Goal: Task Accomplishment & Management: Manage account settings

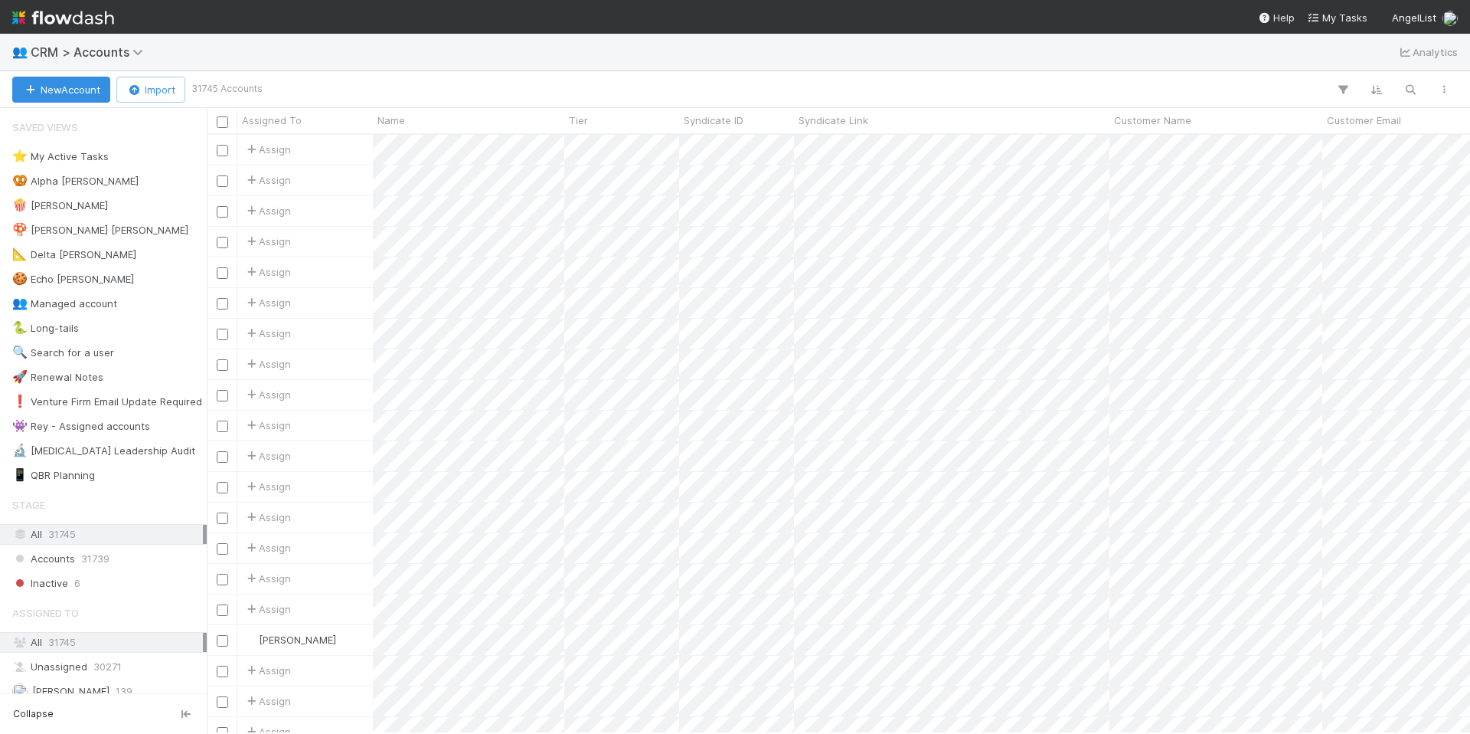
scroll to position [587, 1252]
click at [1415, 84] on icon "button" at bounding box center [1410, 90] width 15 height 14
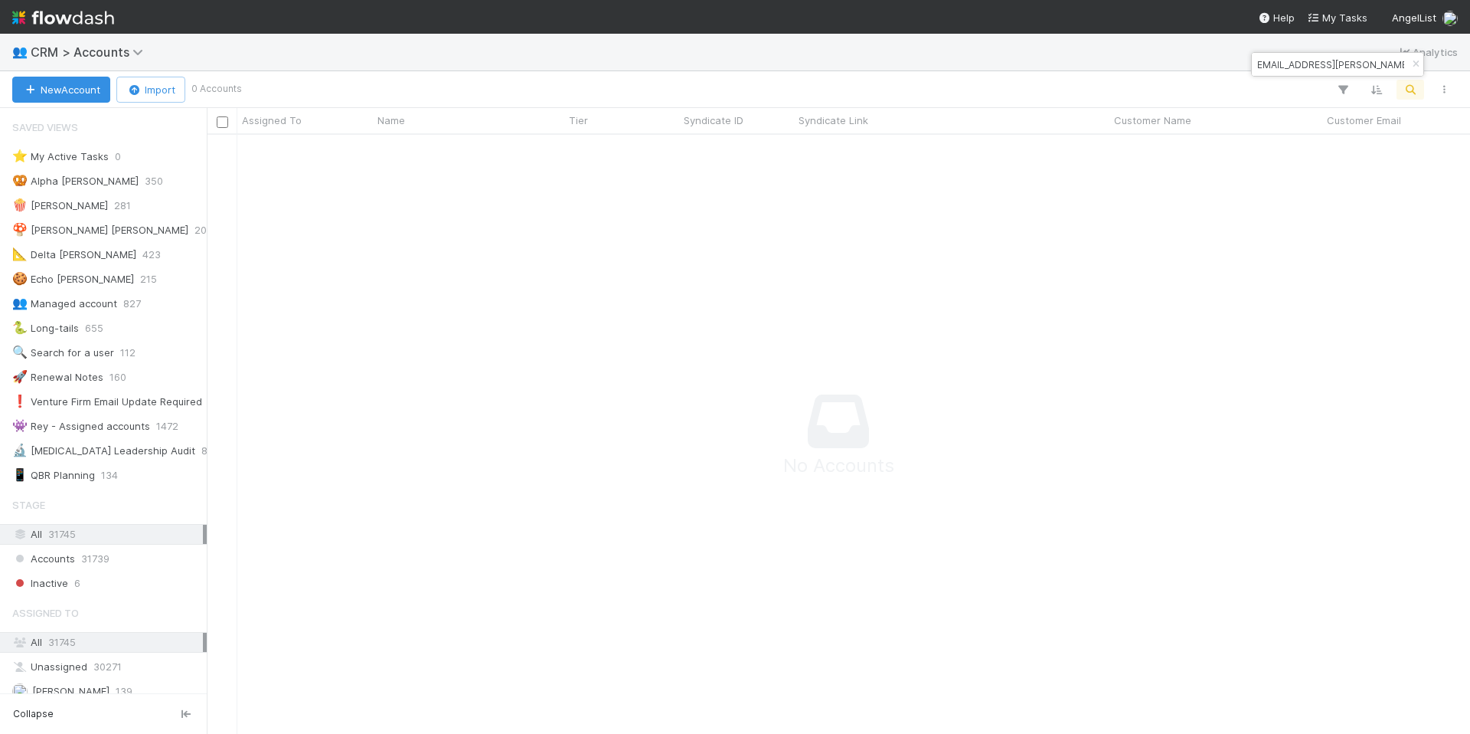
scroll to position [0, 0]
drag, startPoint x: 1368, startPoint y: 64, endPoint x: 1277, endPoint y: 64, distance: 90.4
click at [1278, 64] on div "andy.stevens@30m.com" at bounding box center [1338, 64] width 172 height 23
drag, startPoint x: 1362, startPoint y: 67, endPoint x: 1228, endPoint y: 63, distance: 134.8
click at [1228, 63] on body "👥 CRM > Accounts Analytics New Account Import 0 Accounts Assigned To Name Tier …" at bounding box center [735, 367] width 1470 height 734
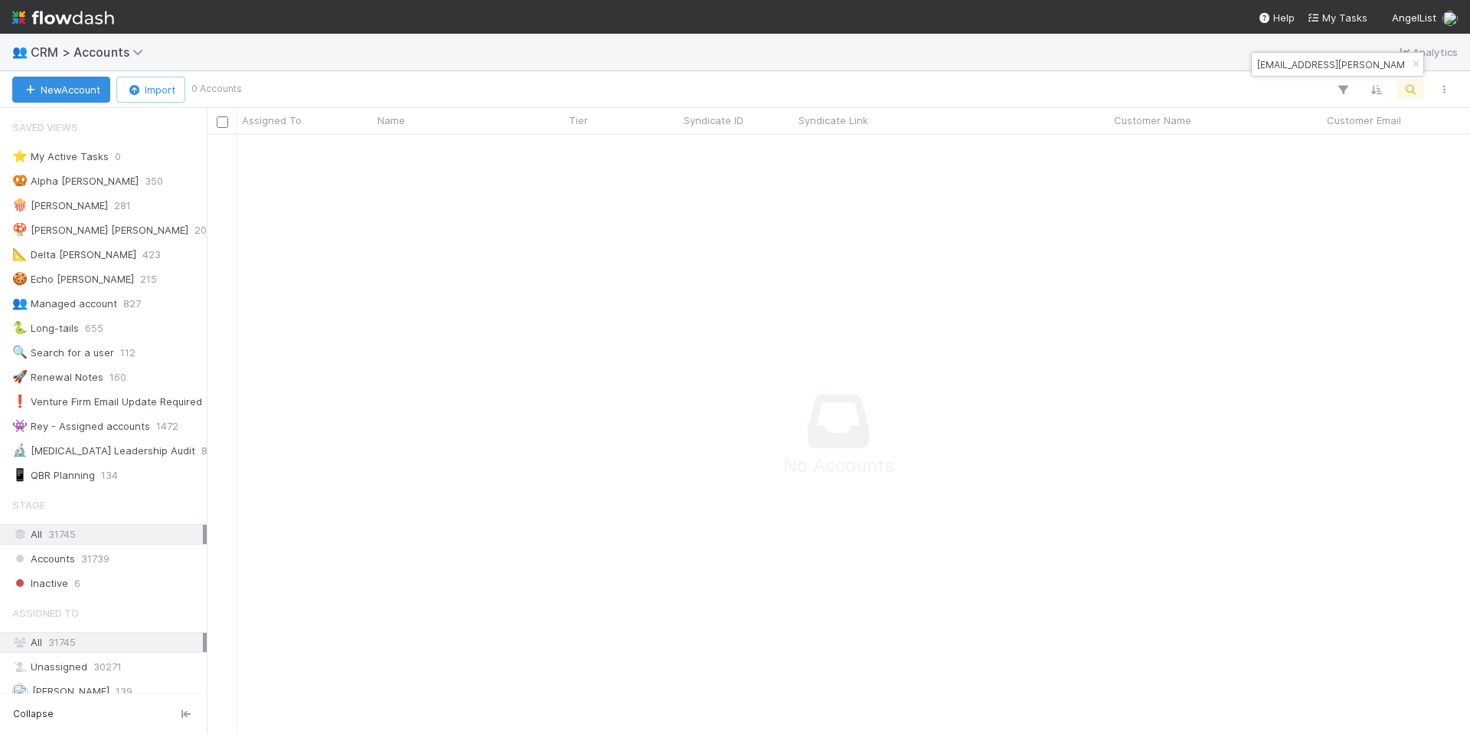
drag, startPoint x: 1259, startPoint y: 64, endPoint x: 1342, endPoint y: 70, distance: 82.9
click at [1342, 70] on input "andy.stevens@30m.com" at bounding box center [1330, 64] width 153 height 18
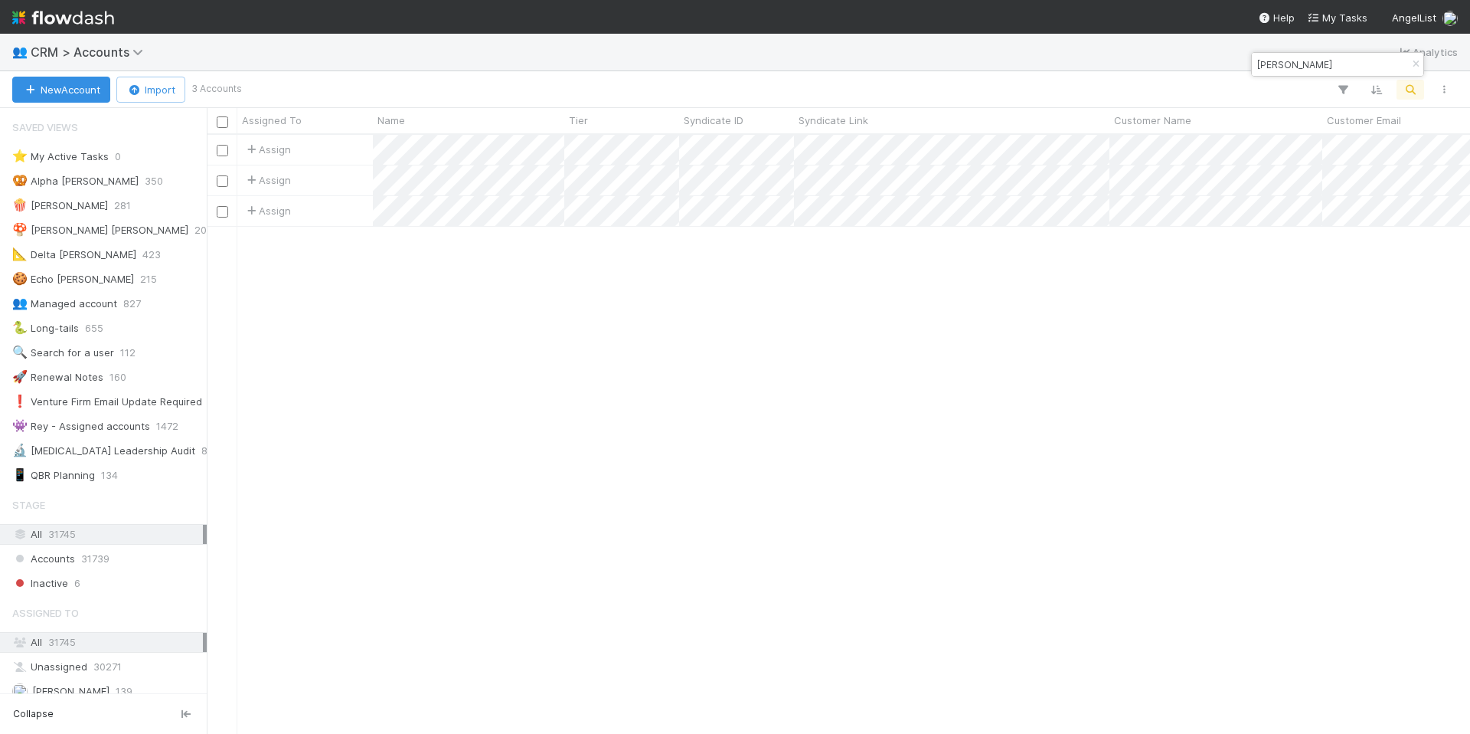
scroll to position [587, 1252]
type input "andy stevens"
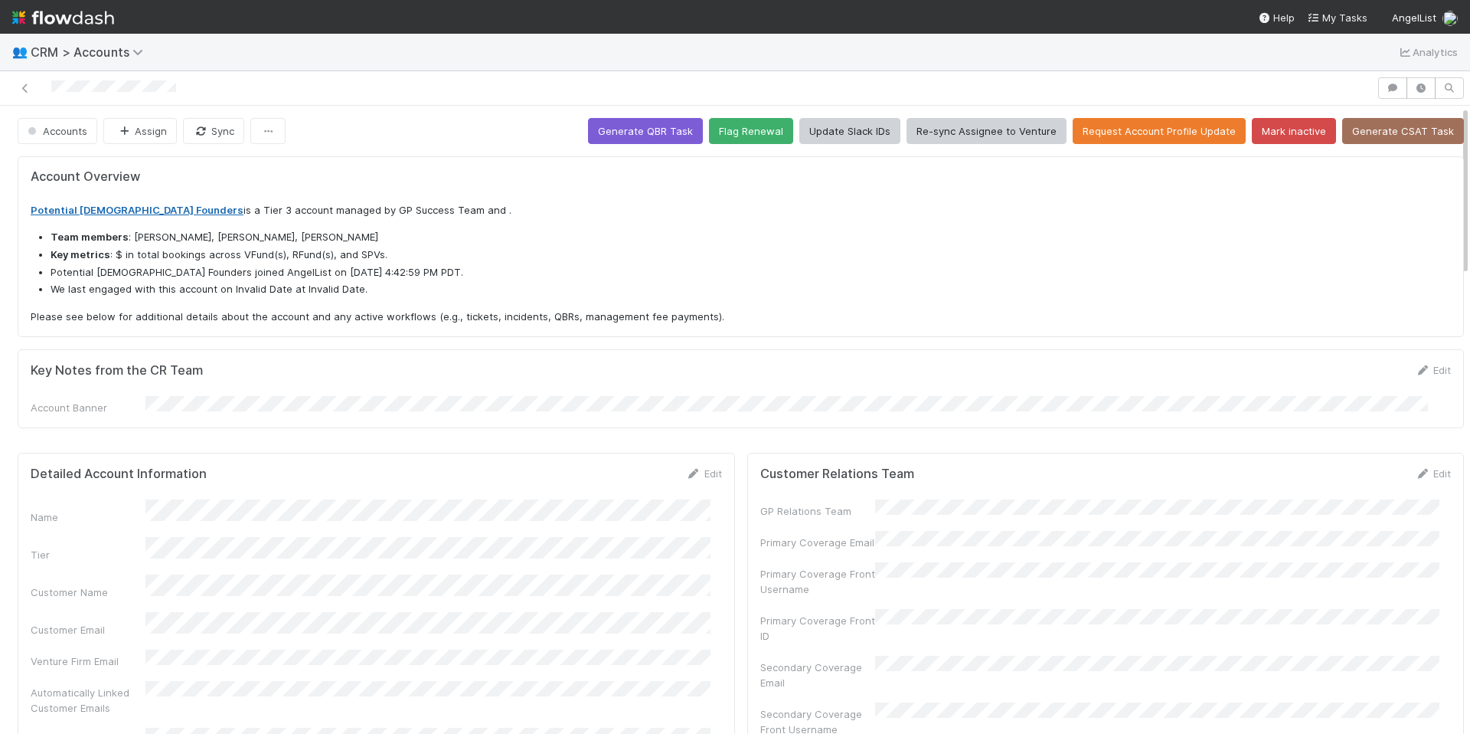
click at [137, 212] on link "Potential Female Founders" at bounding box center [137, 210] width 213 height 12
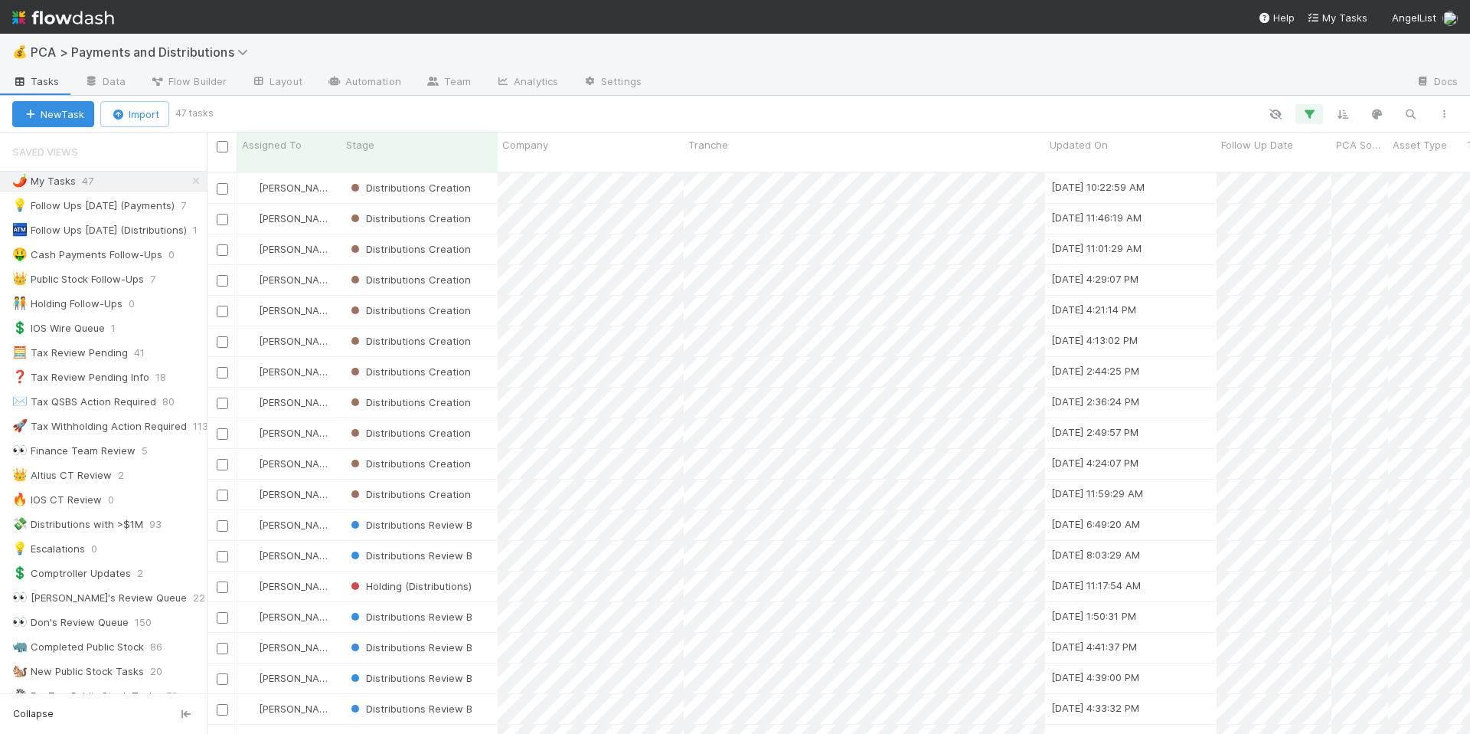
scroll to position [562, 1252]
click at [1313, 113] on icon "button" at bounding box center [1309, 114] width 15 height 14
click at [1290, 191] on icon at bounding box center [1288, 194] width 15 height 9
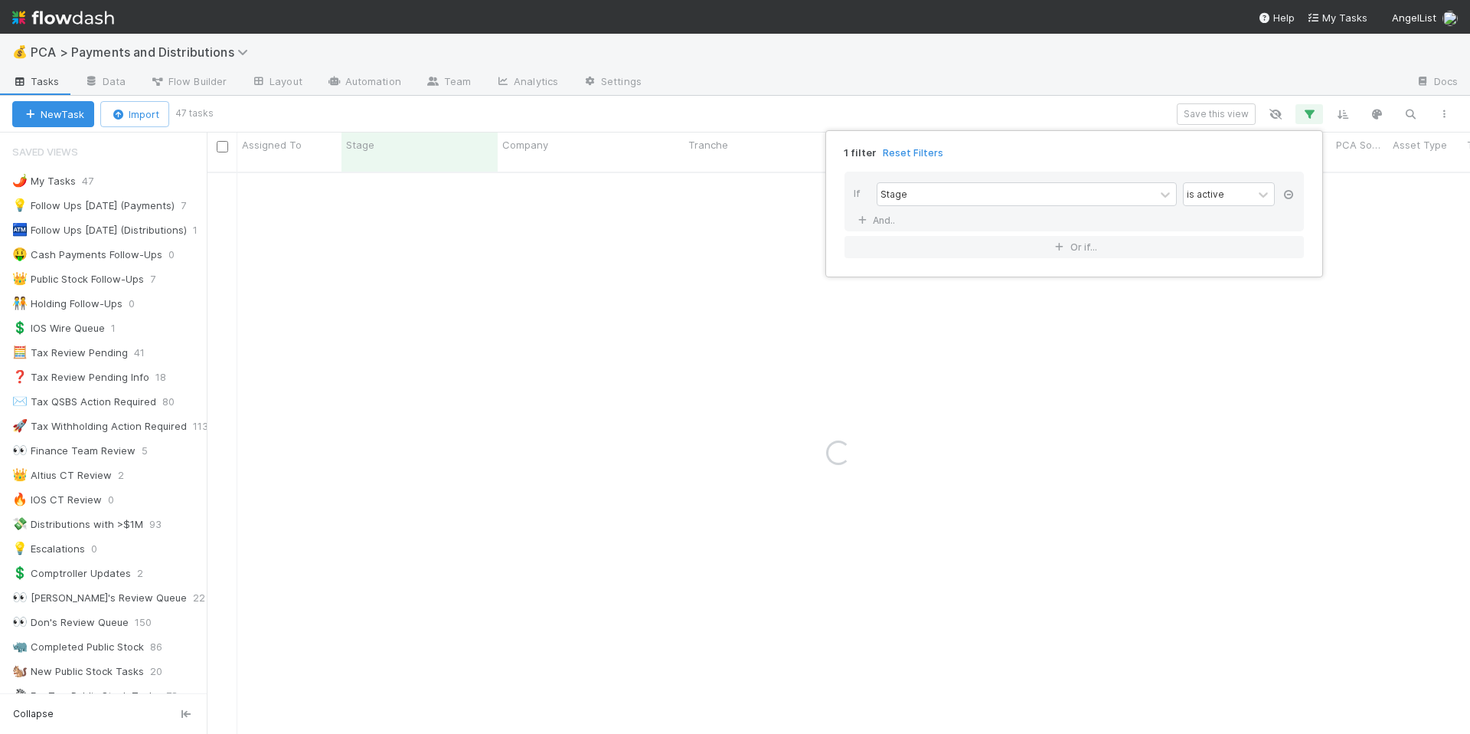
click at [1290, 191] on icon at bounding box center [1288, 194] width 15 height 9
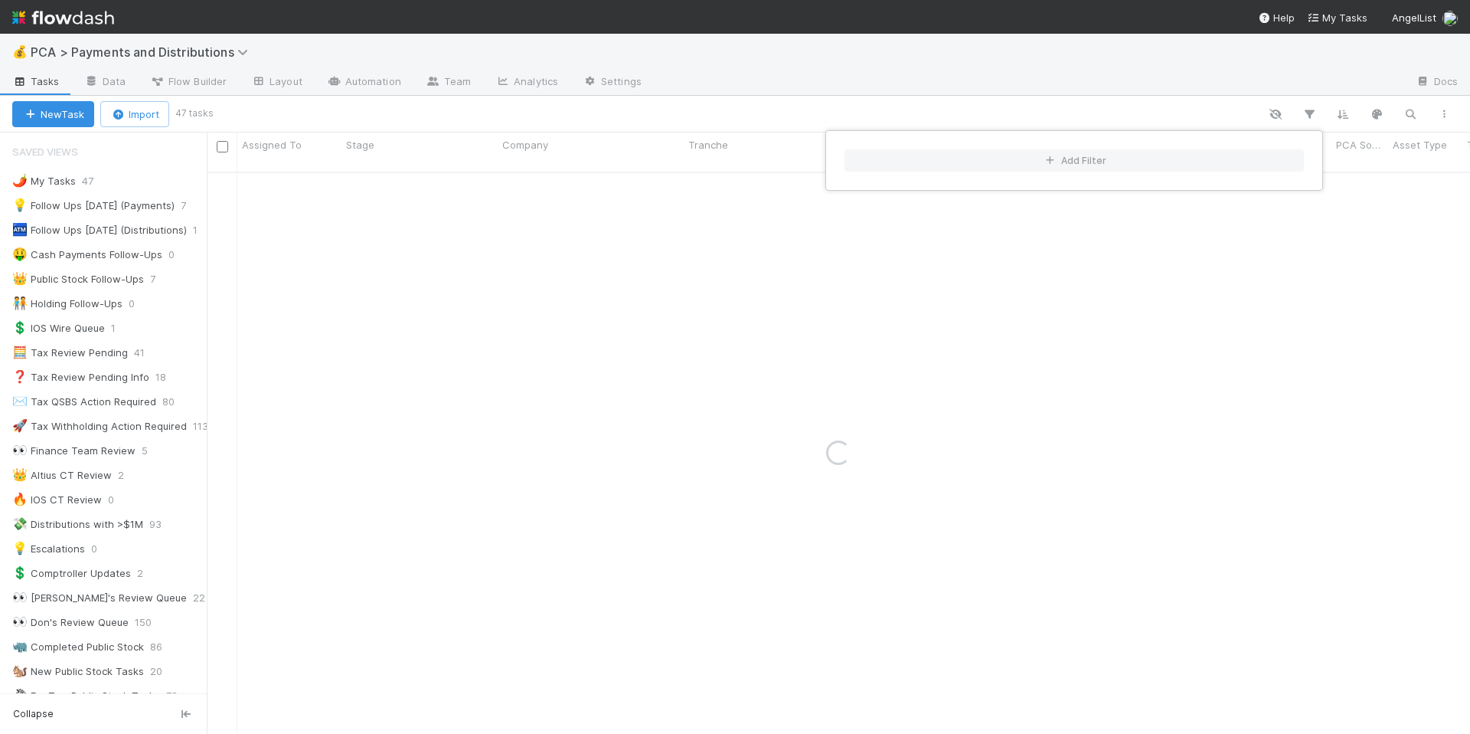
click at [1414, 121] on div "Add Filter" at bounding box center [735, 367] width 1470 height 734
click at [1414, 118] on div "Add Filter" at bounding box center [735, 367] width 1470 height 734
click at [1410, 110] on icon "button" at bounding box center [1410, 114] width 15 height 14
type input "citruslabs"
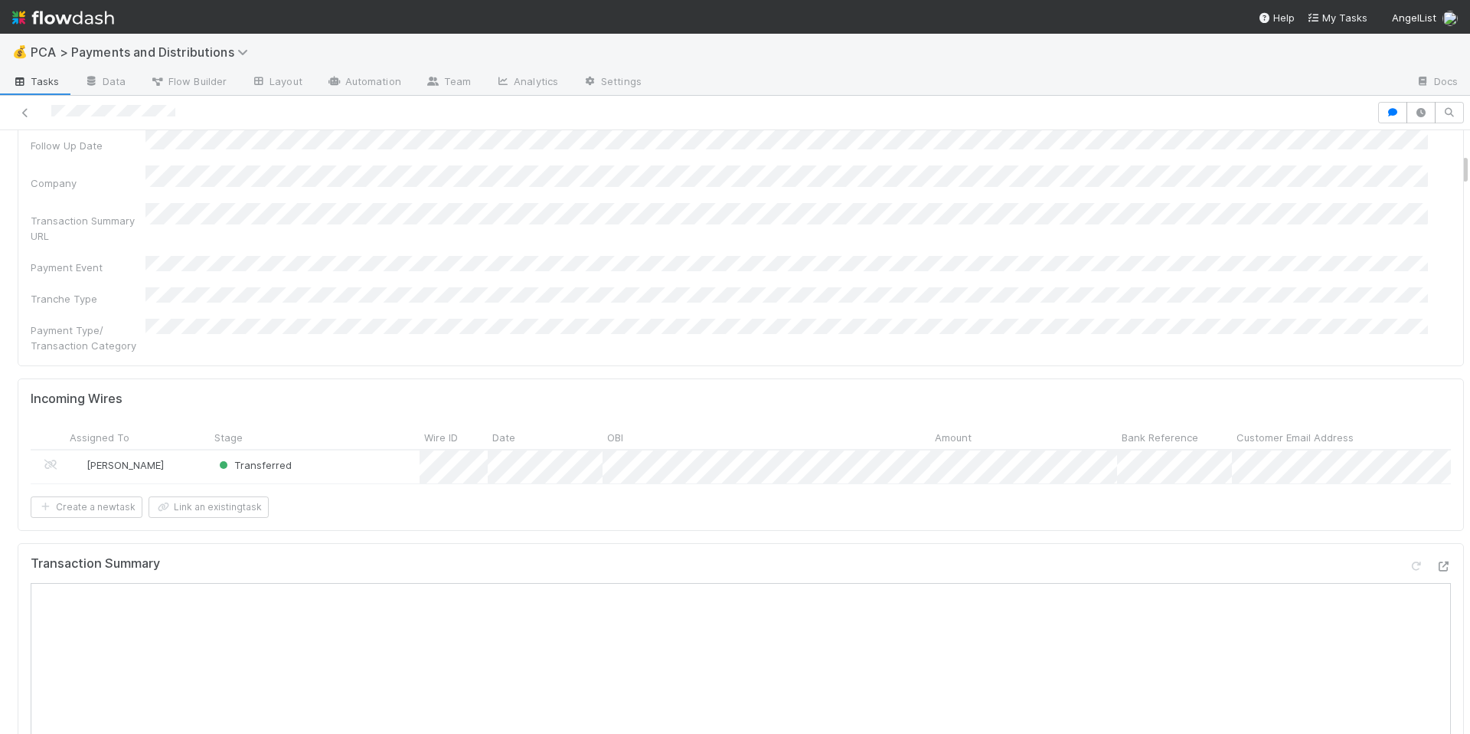
scroll to position [410, 0]
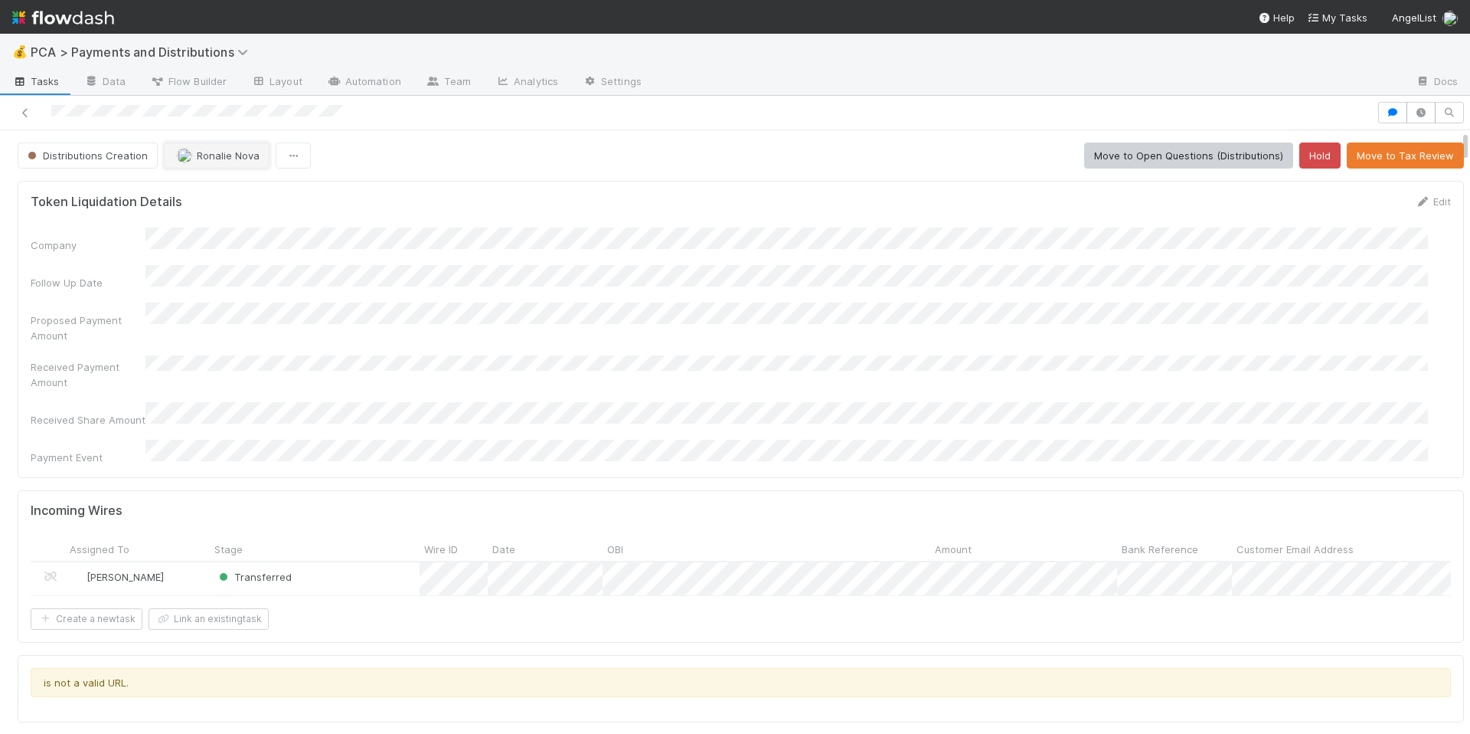
click at [225, 159] on span "Ronalie Nova" at bounding box center [228, 155] width 63 height 12
click at [258, 193] on span "Allison Donlevy you" at bounding box center [235, 194] width 100 height 12
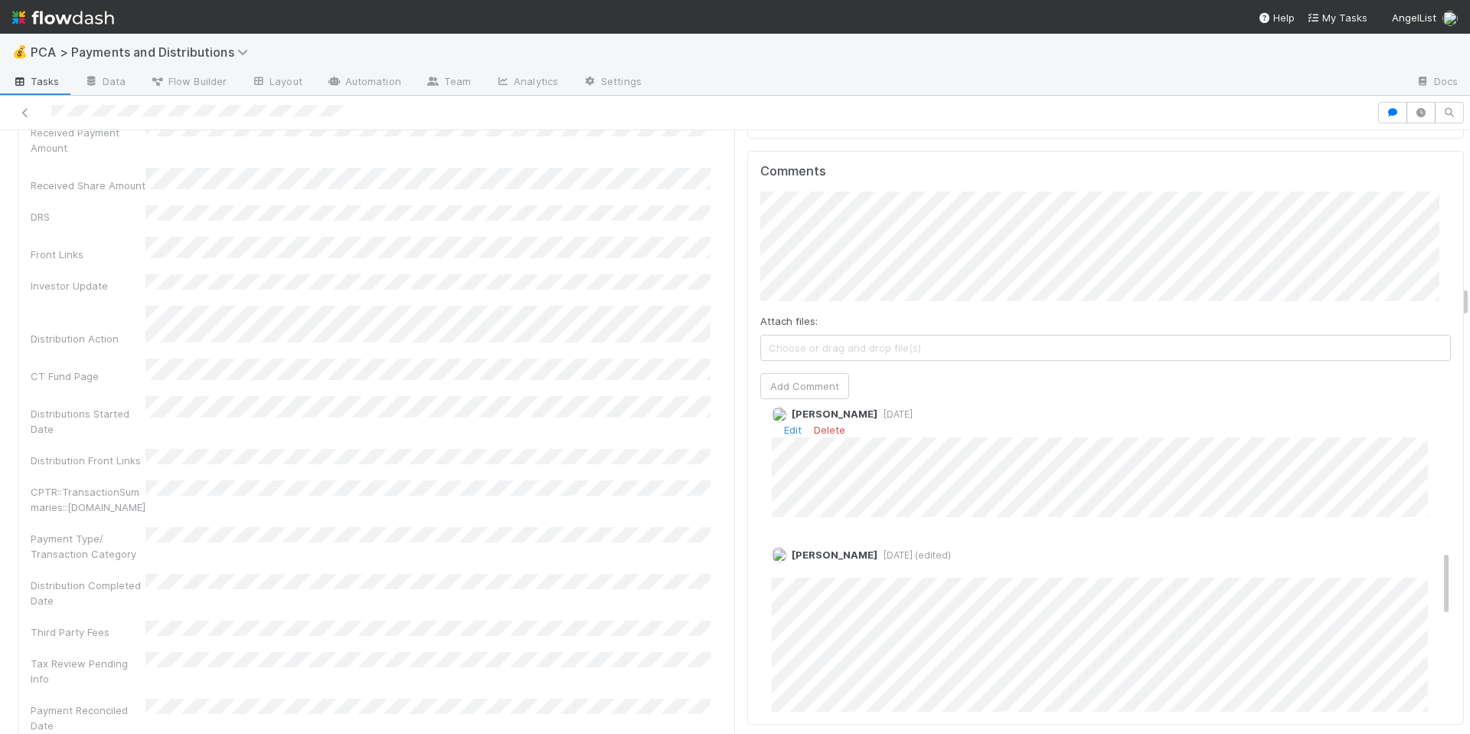
scroll to position [671, 0]
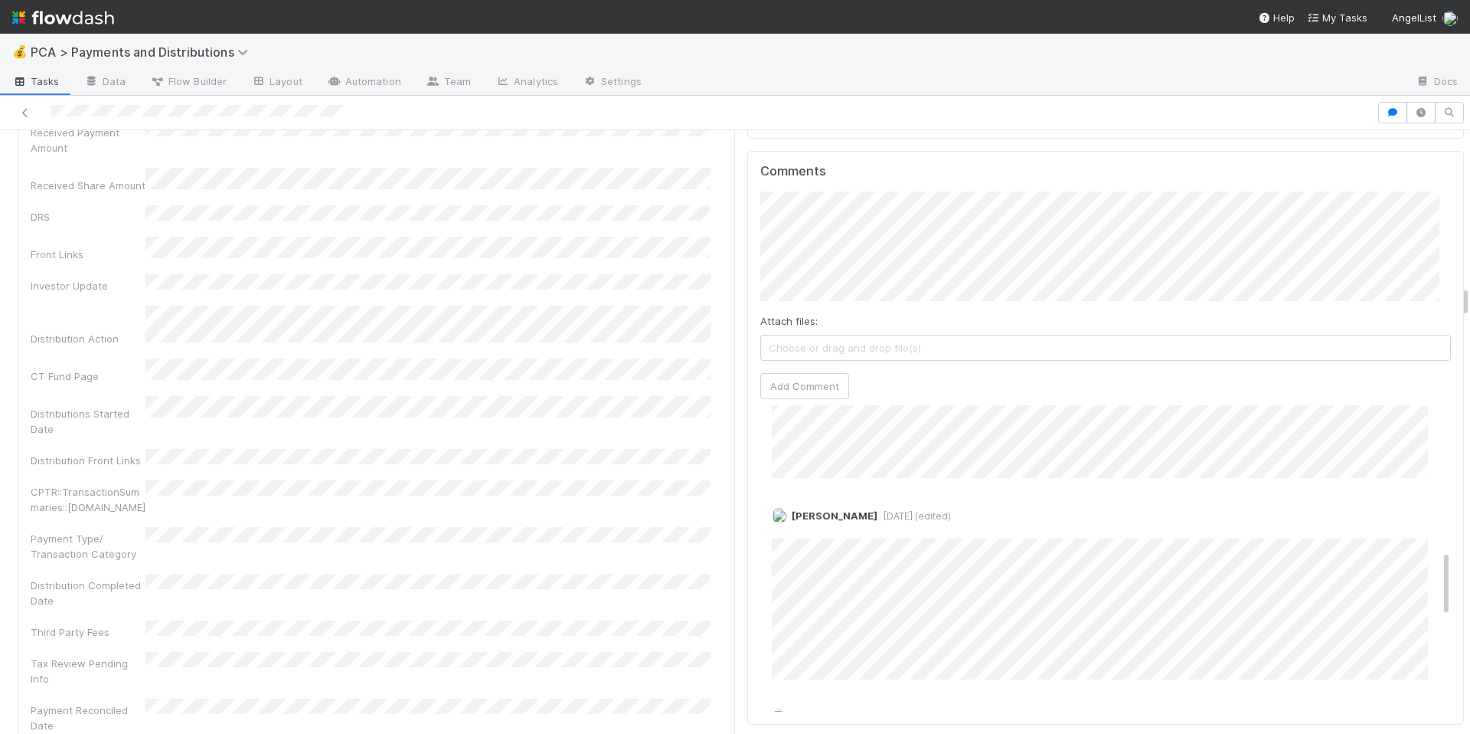
click at [707, 504] on div "Company Has fund interest Fund interest intake form Needs manual IU Finance CT …" at bounding box center [376, 444] width 691 height 1384
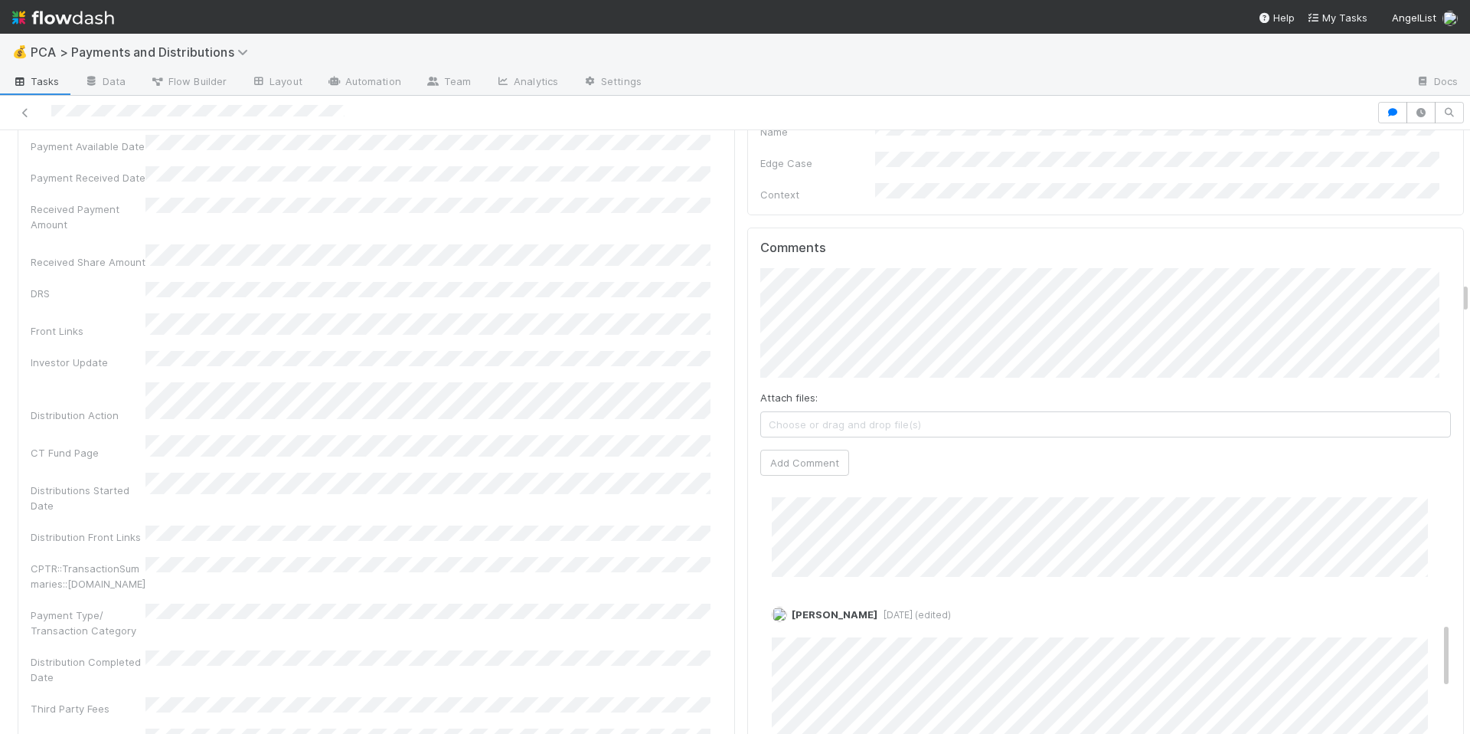
scroll to position [2689, 0]
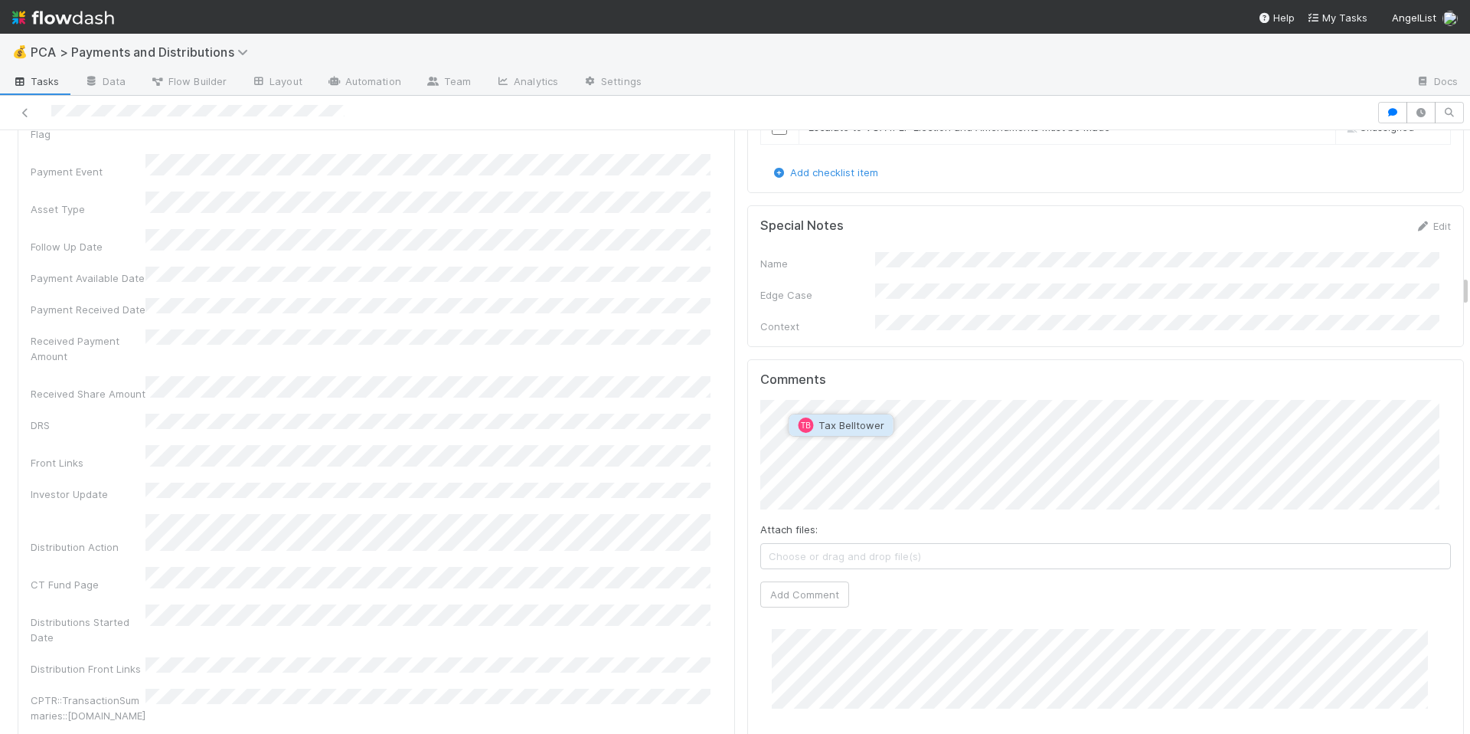
click at [887, 427] on button "TB Tax Belltower" at bounding box center [842, 424] width 104 height 21
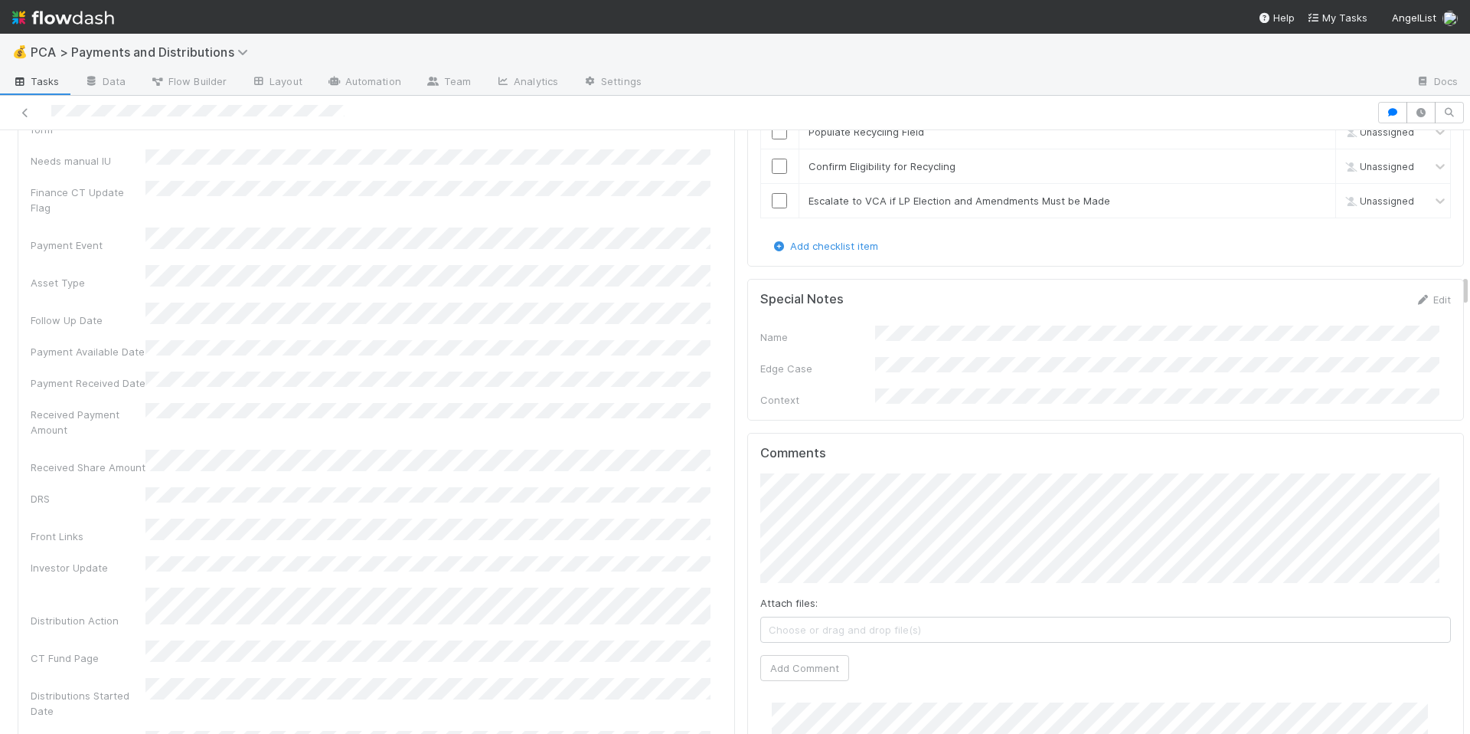
scroll to position [2687, 0]
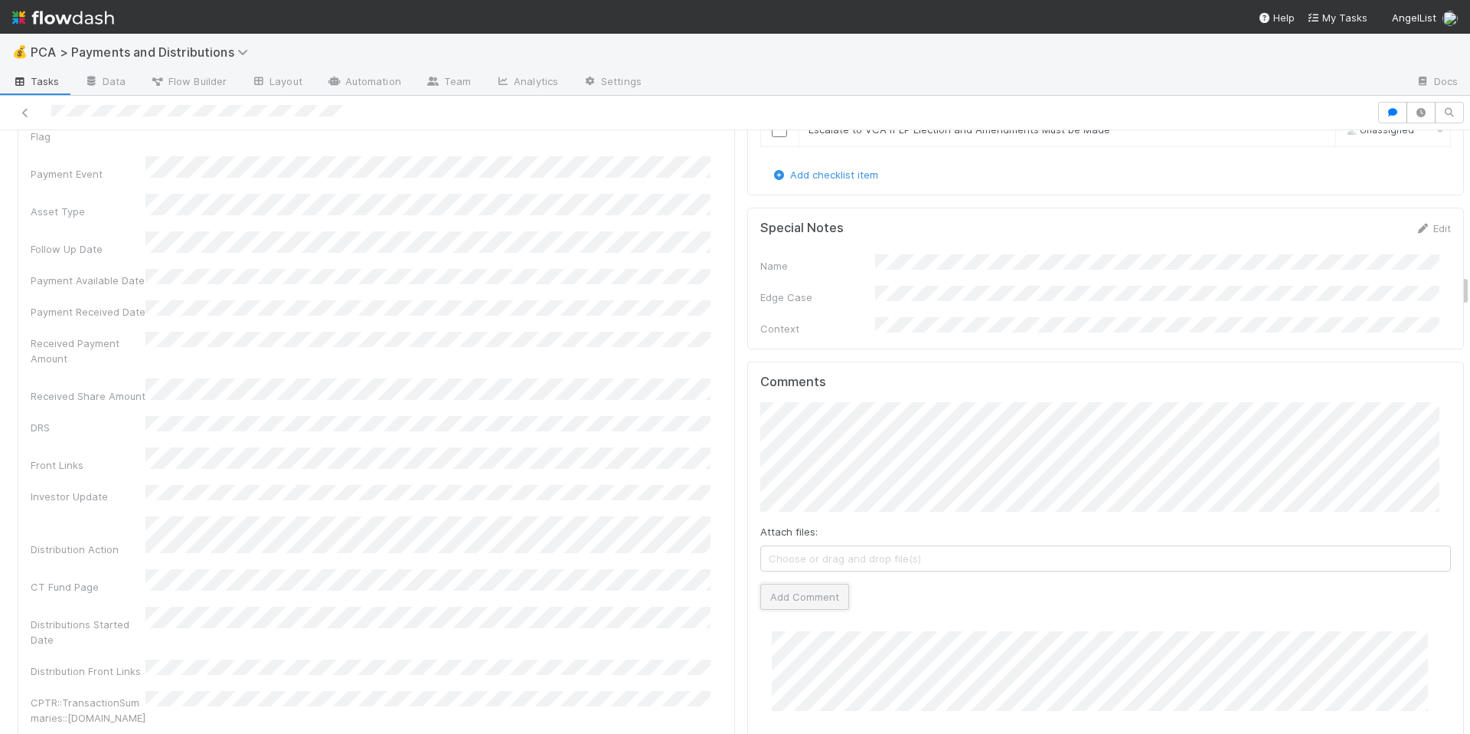
click at [788, 584] on button "Add Comment" at bounding box center [804, 597] width 89 height 26
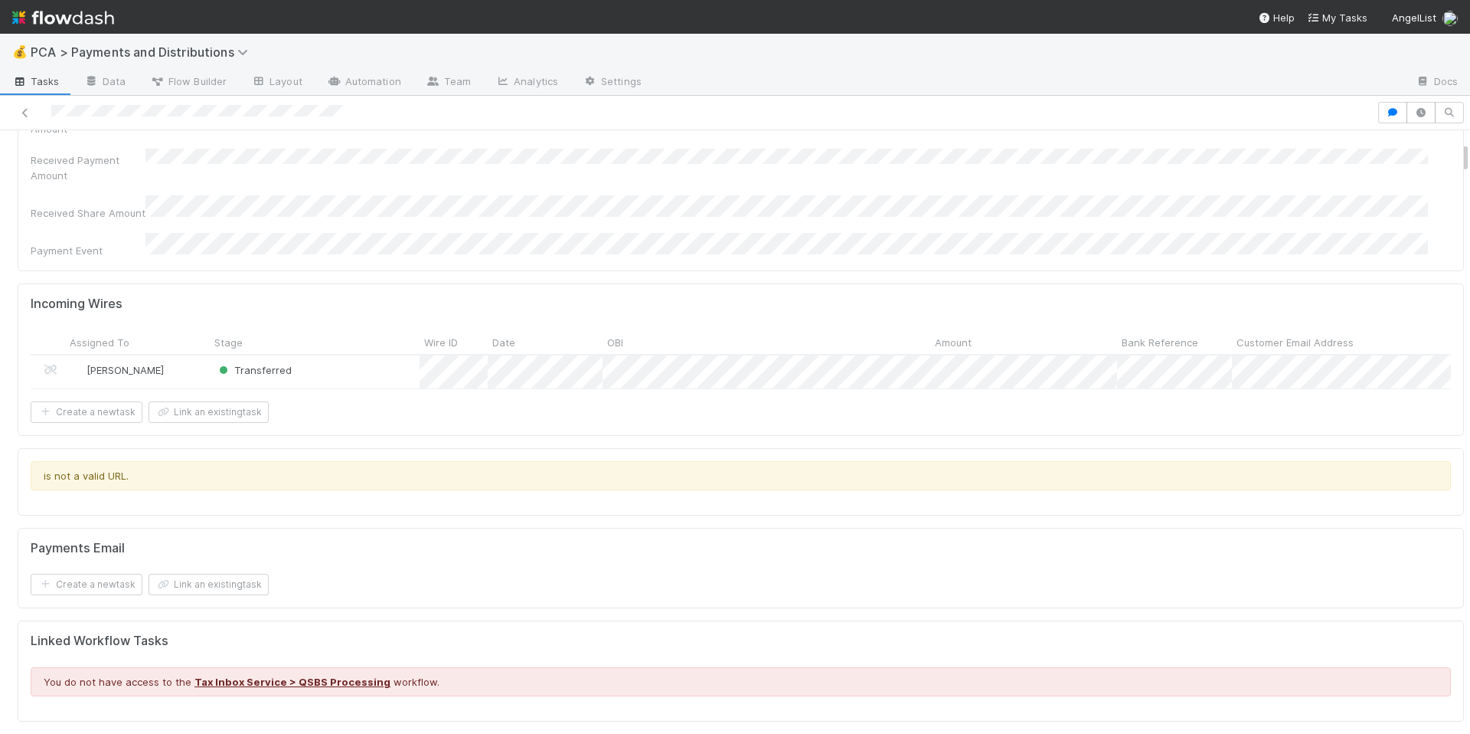
scroll to position [0, 0]
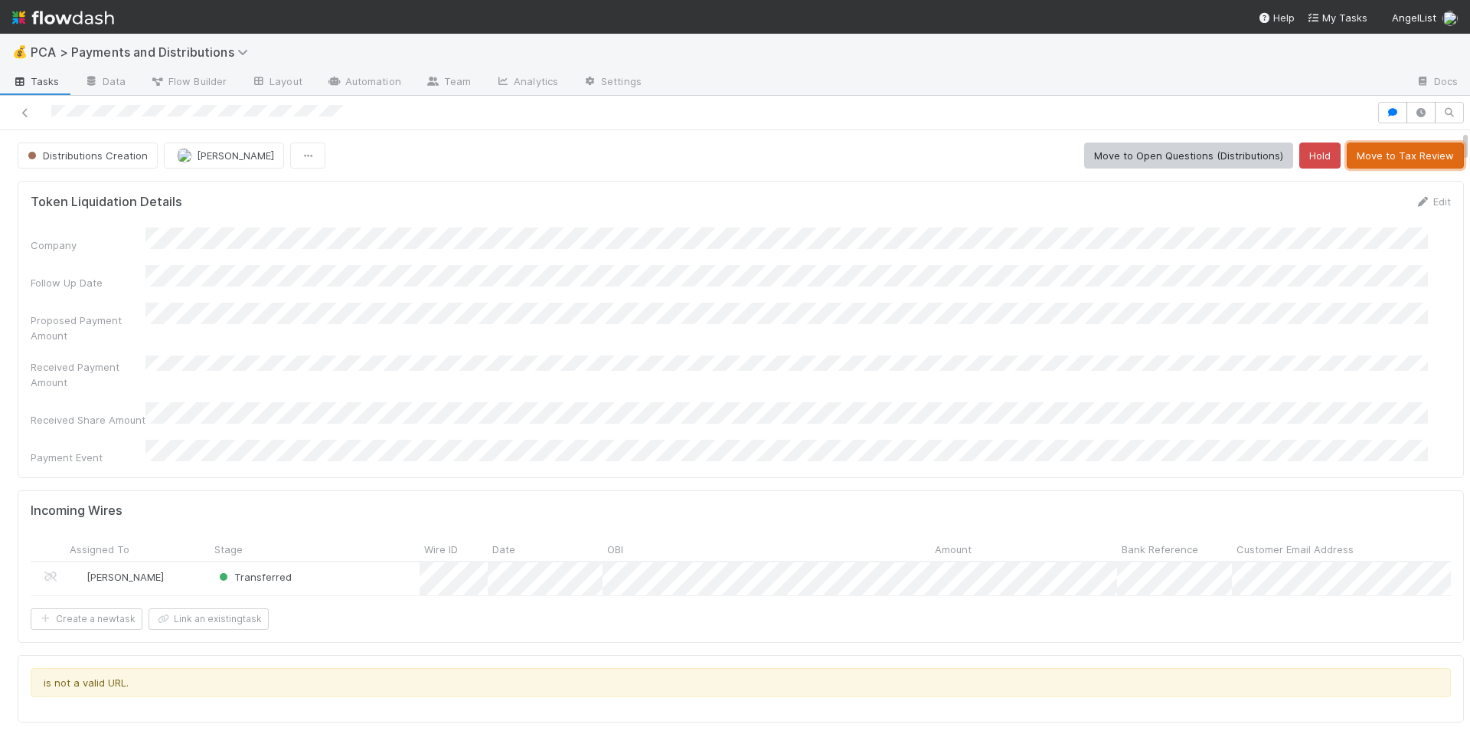
click at [1371, 160] on button "Move to Tax Review" at bounding box center [1405, 155] width 117 height 26
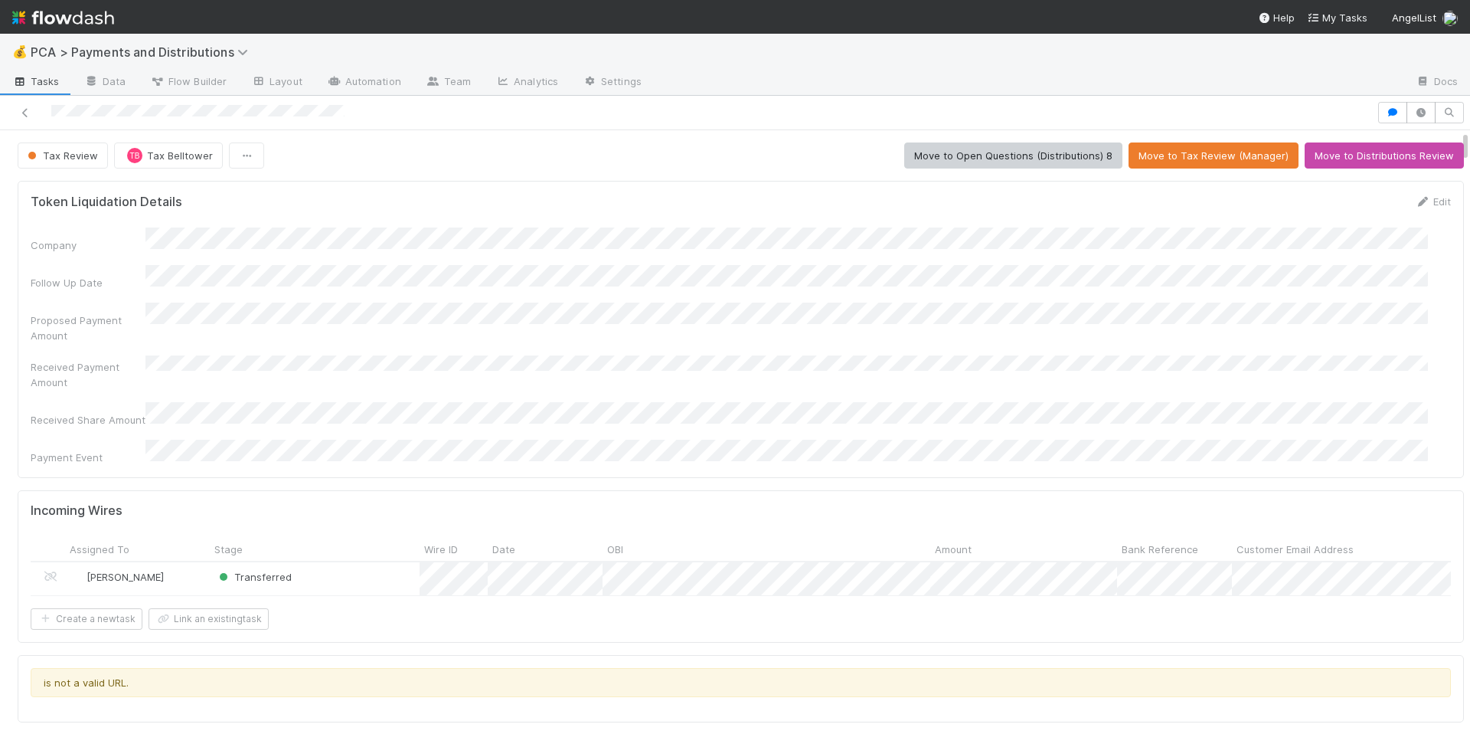
click at [428, 108] on div at bounding box center [688, 112] width 1365 height 21
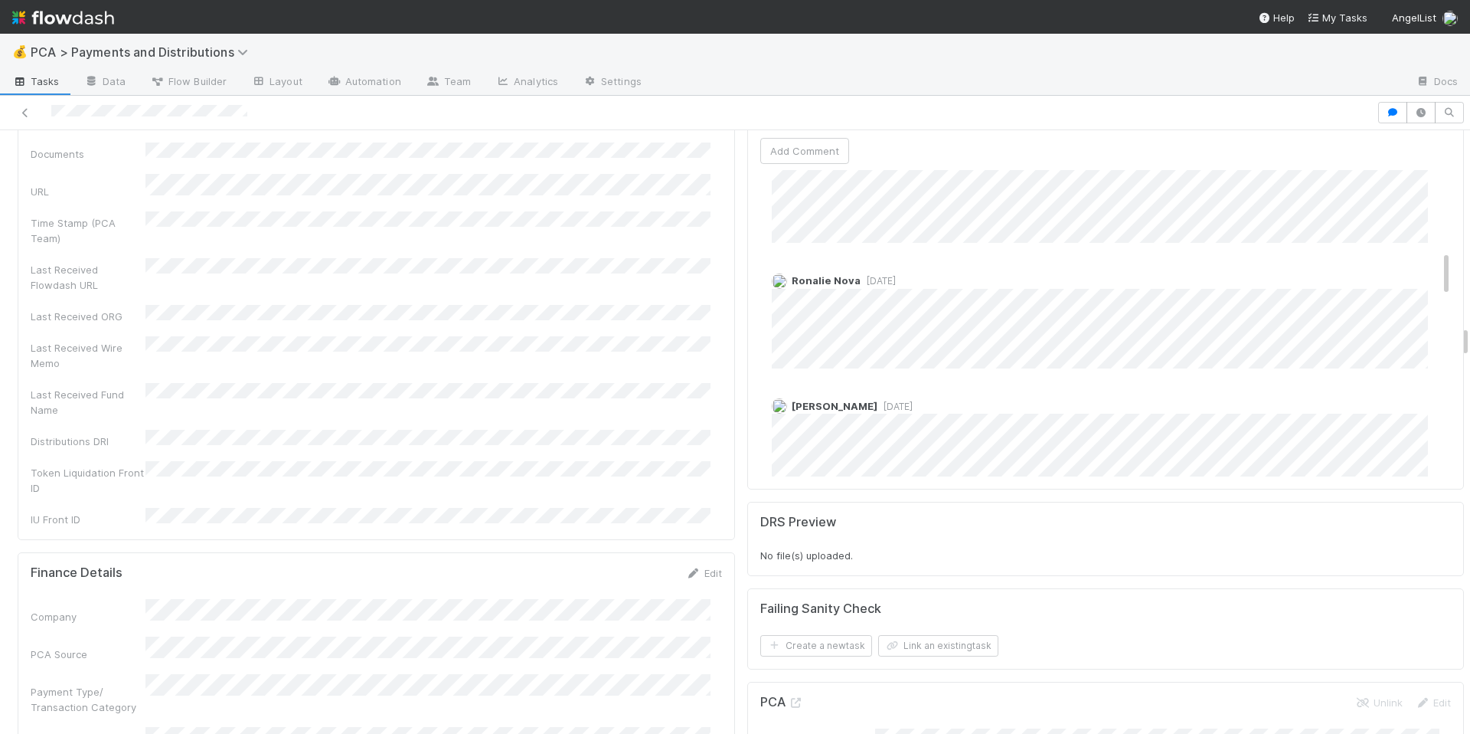
scroll to position [545, 0]
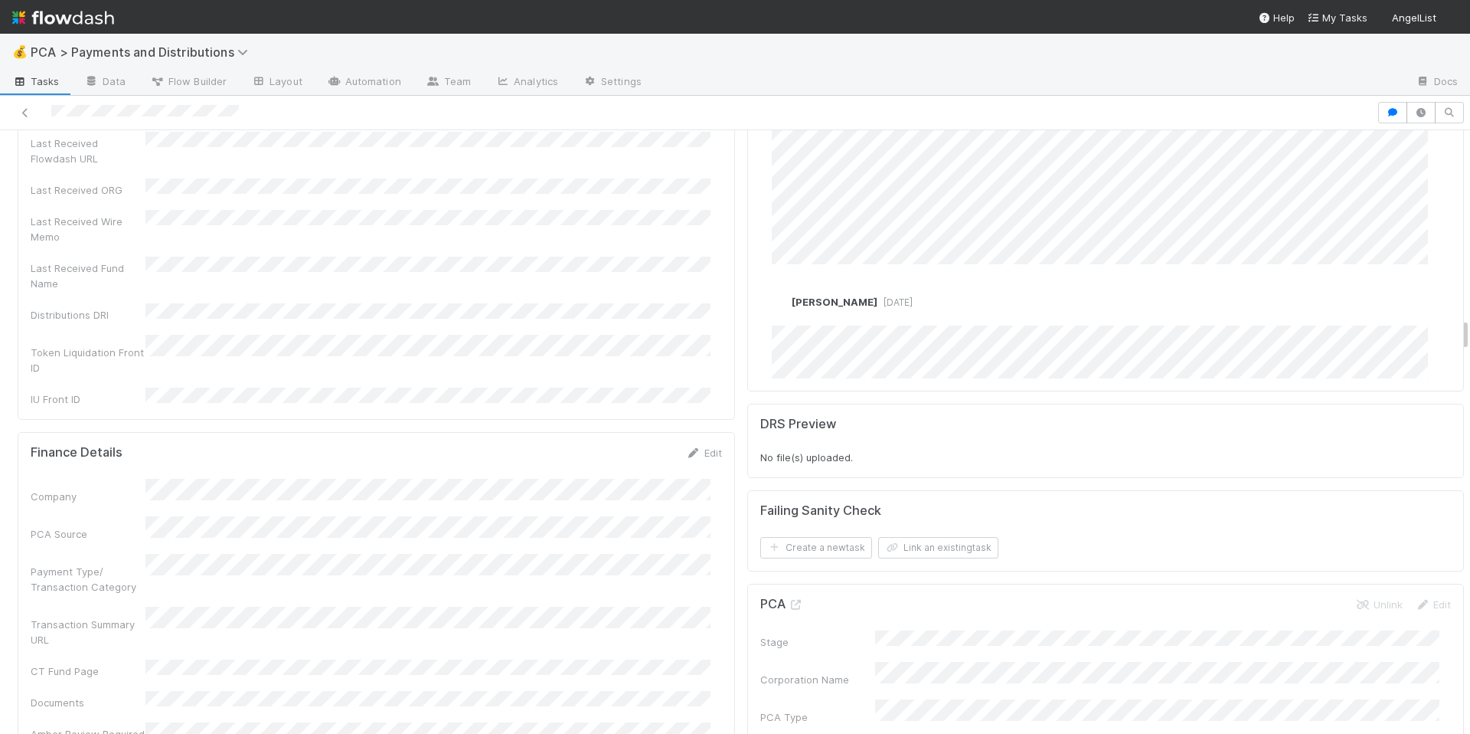
scroll to position [3088, 0]
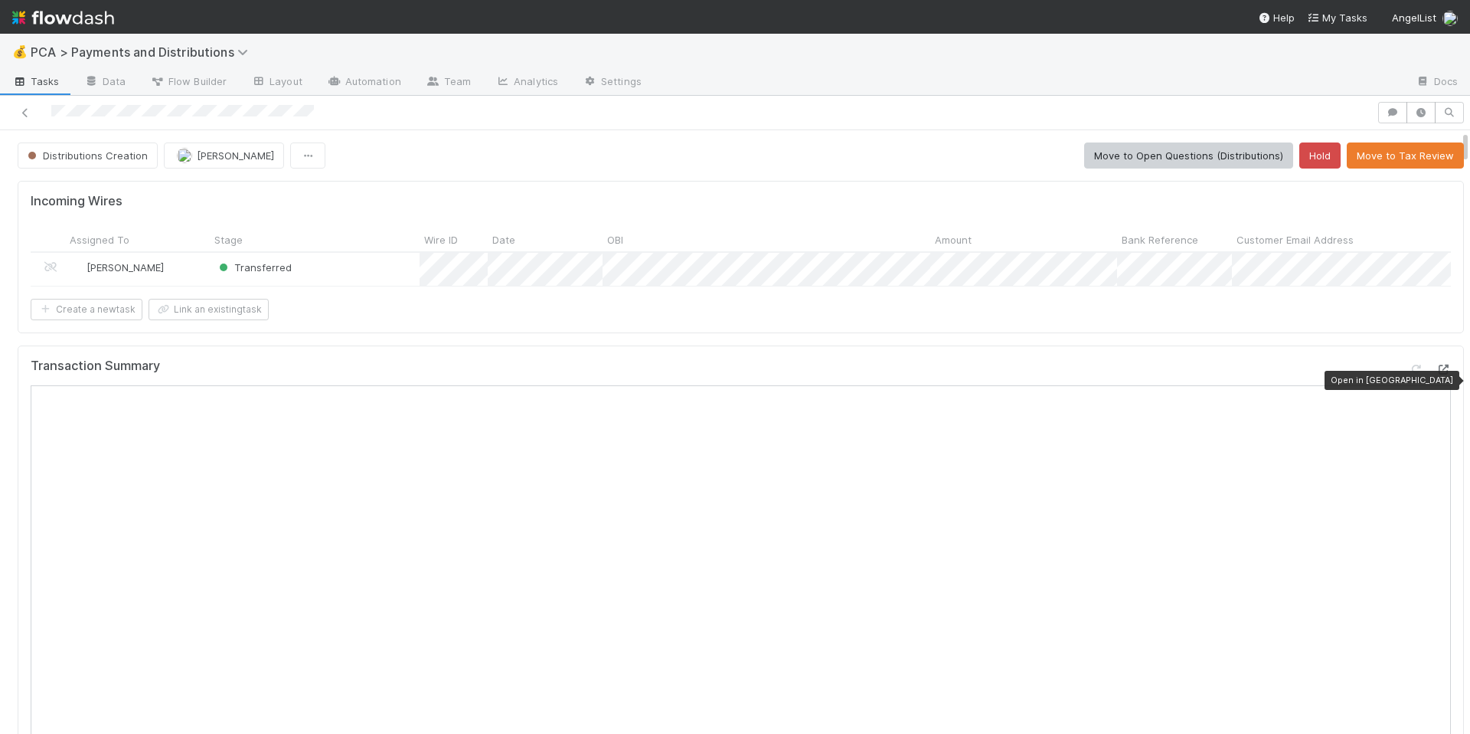
click at [1436, 374] on icon at bounding box center [1443, 370] width 15 height 10
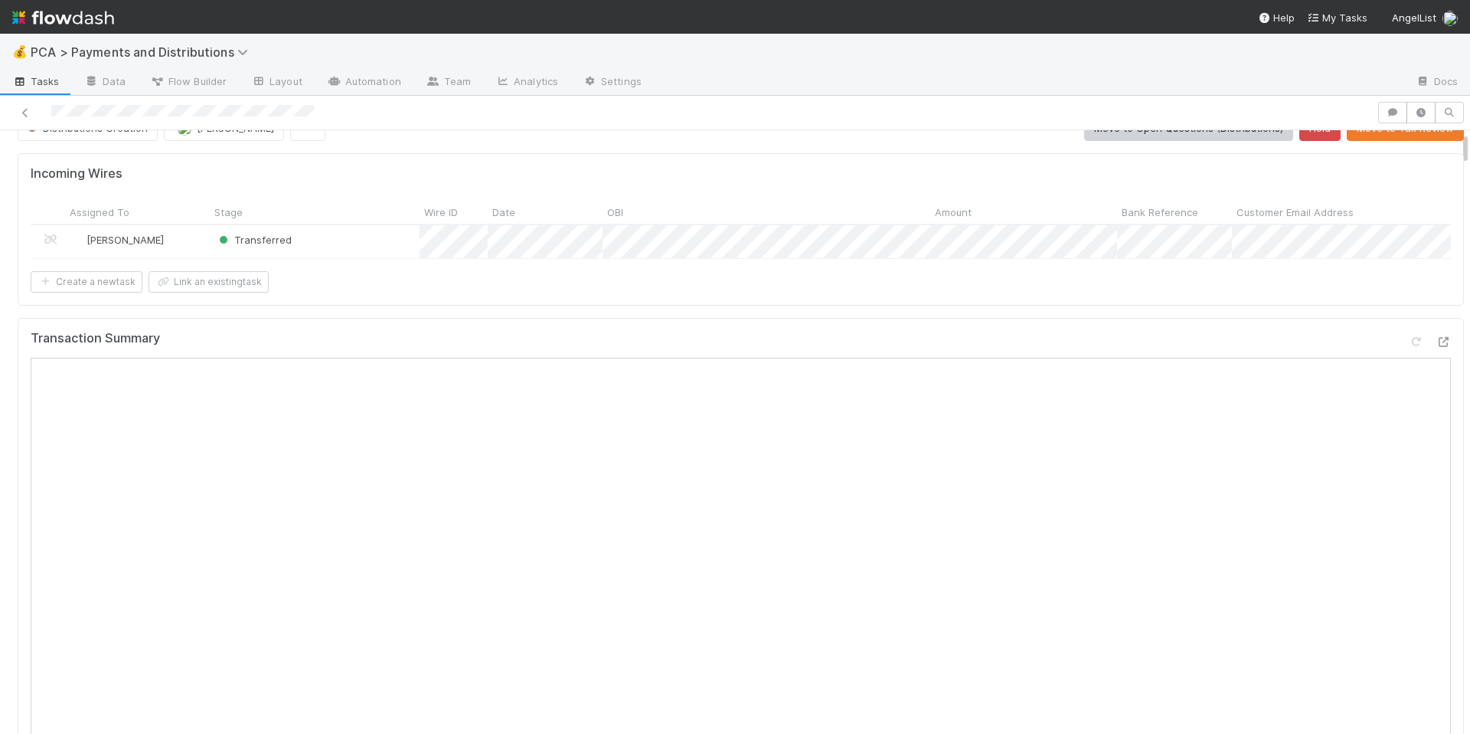
scroll to position [149, 0]
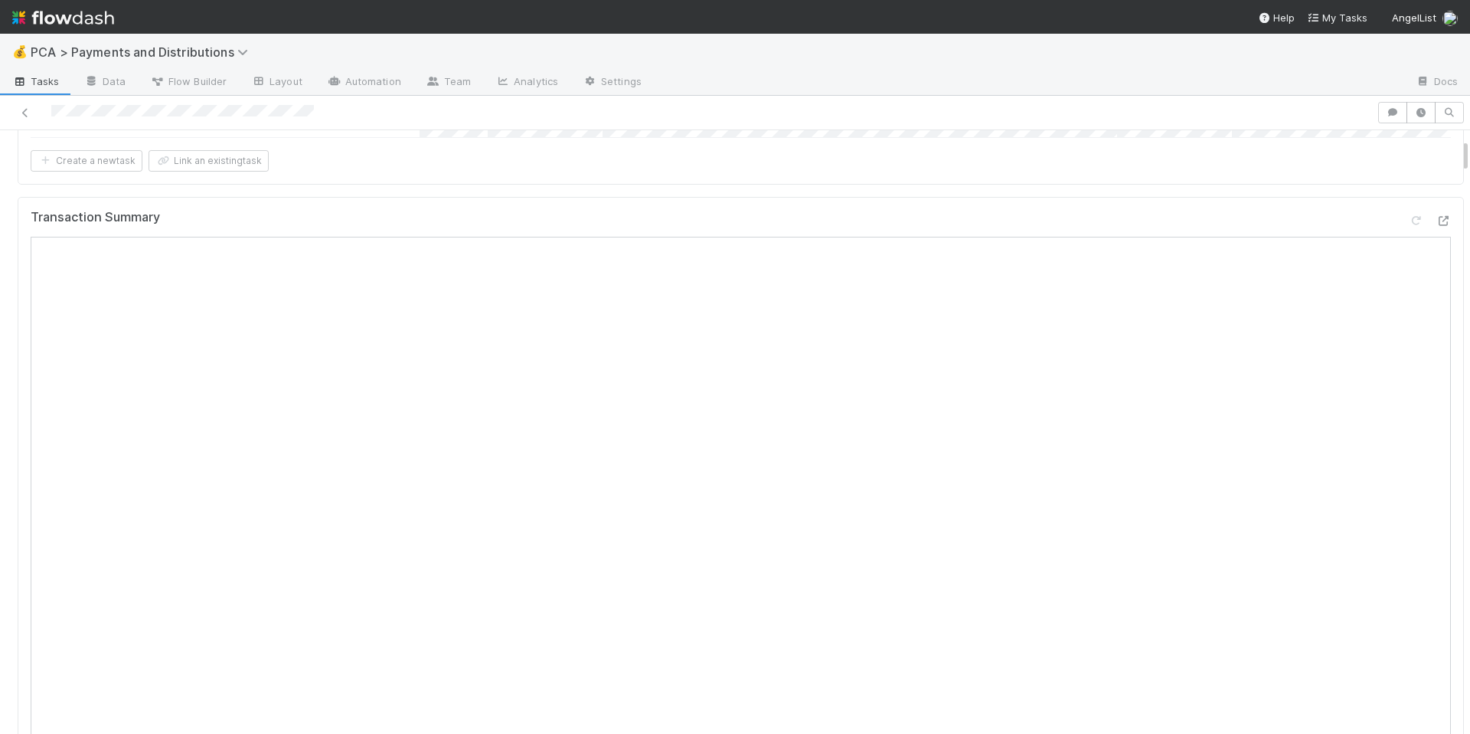
click at [257, 237] on div "Transaction Summary" at bounding box center [741, 224] width 1421 height 28
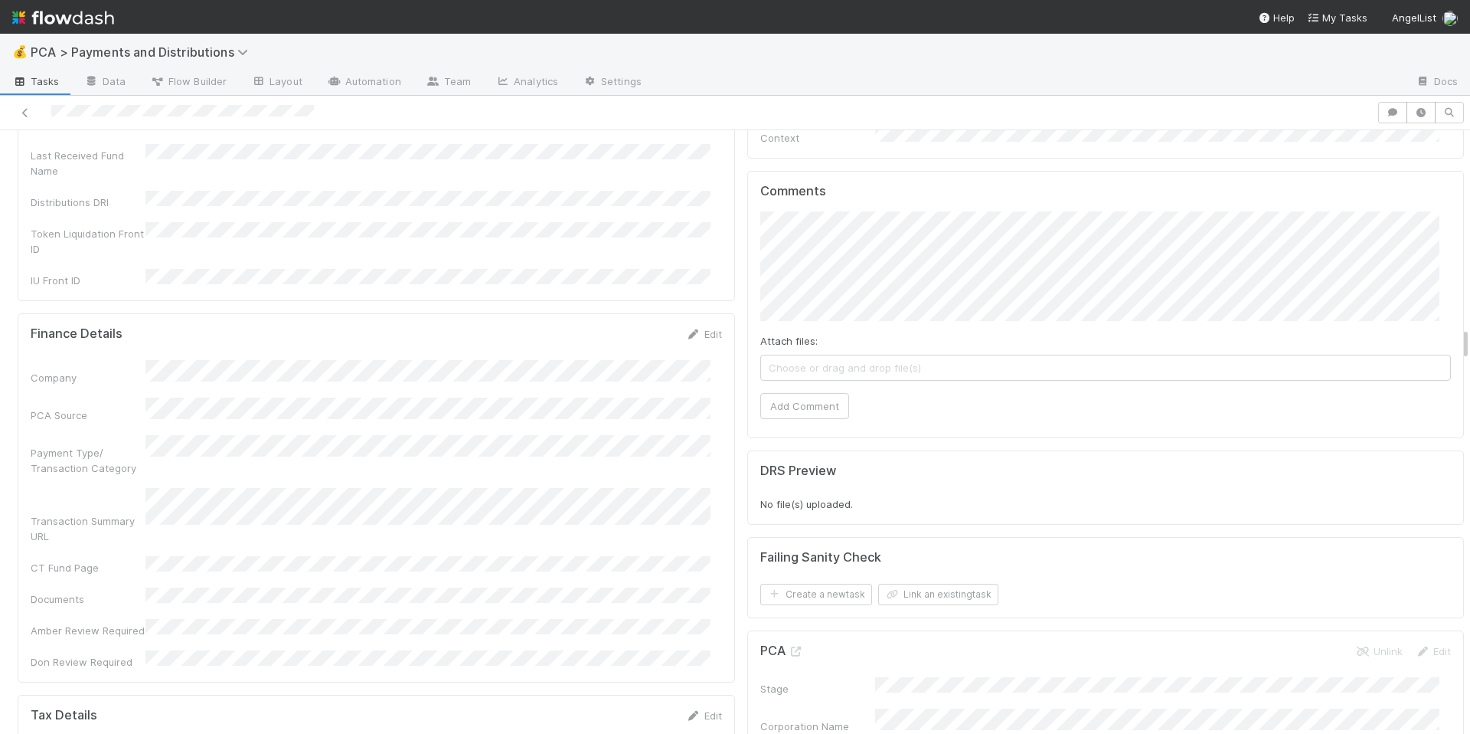
scroll to position [3474, 0]
click at [787, 394] on button "Add Comment" at bounding box center [804, 407] width 89 height 26
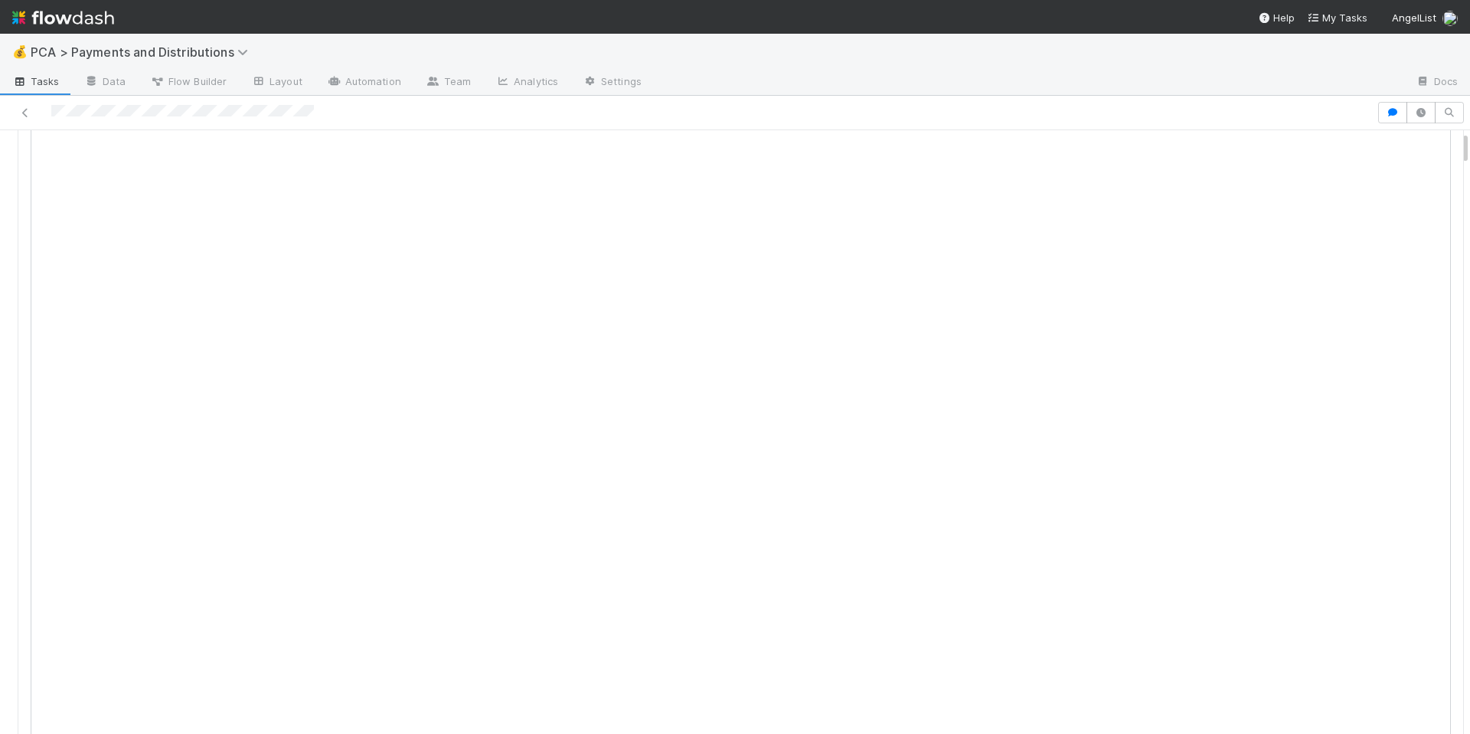
scroll to position [0, 0]
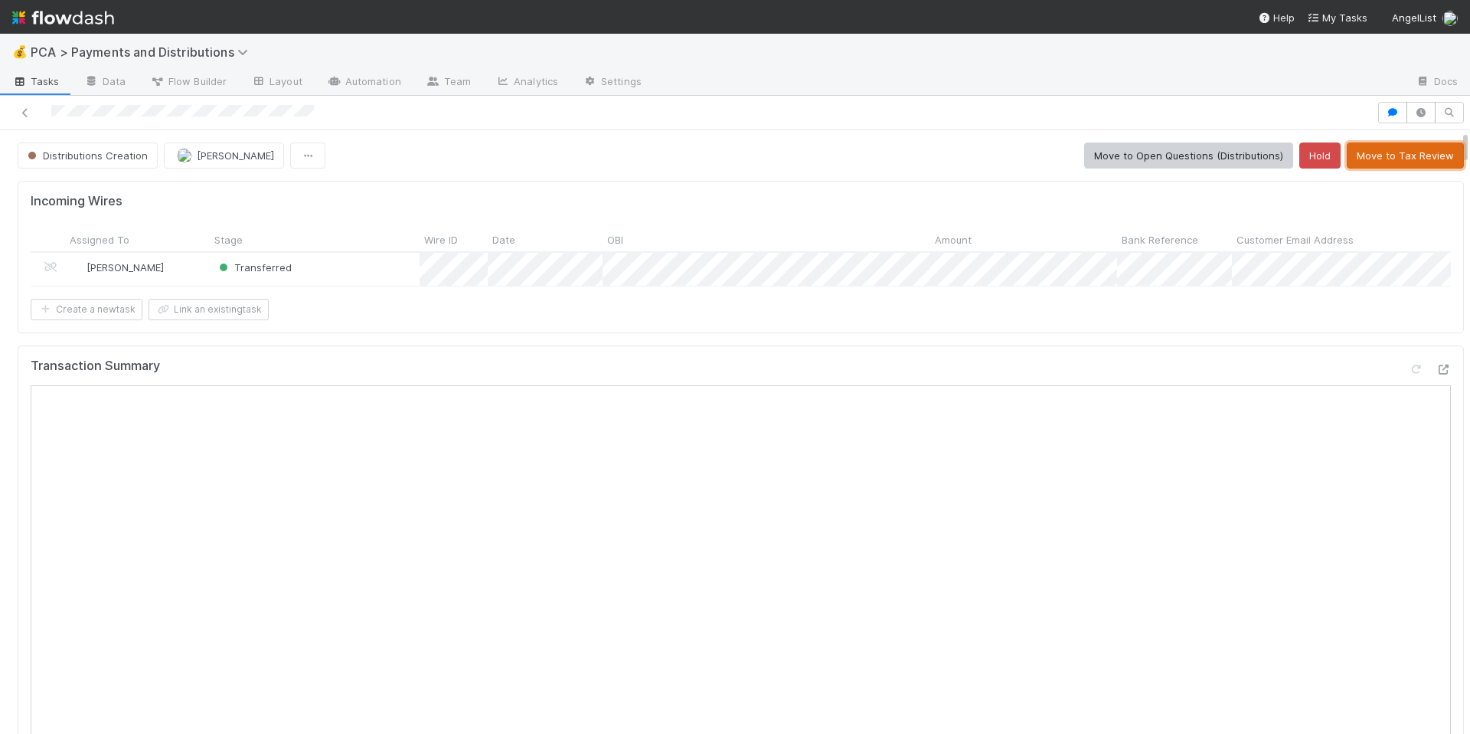
click at [1364, 158] on button "Move to Tax Review" at bounding box center [1405, 155] width 117 height 26
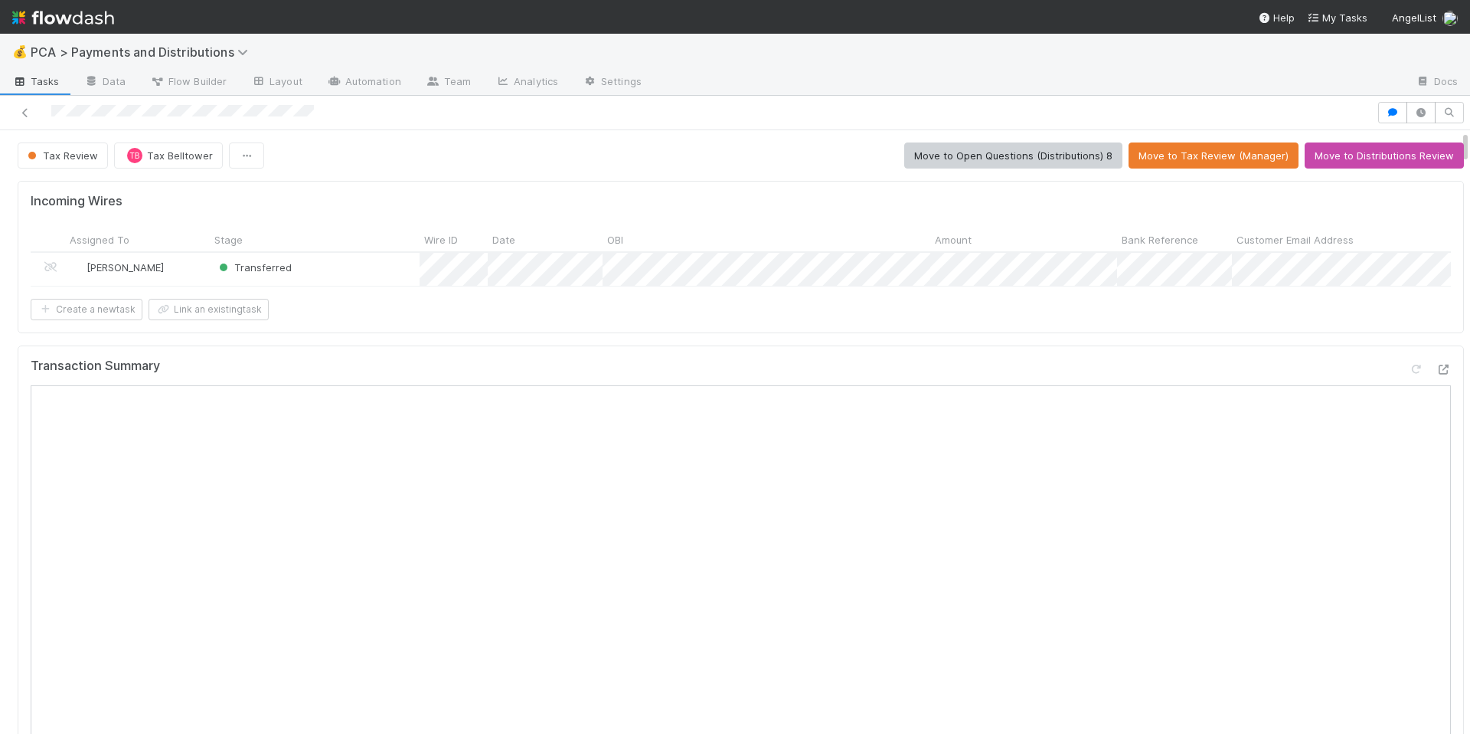
drag, startPoint x: 50, startPoint y: 111, endPoint x: 340, endPoint y: 112, distance: 290.2
click at [341, 112] on div at bounding box center [688, 112] width 1365 height 21
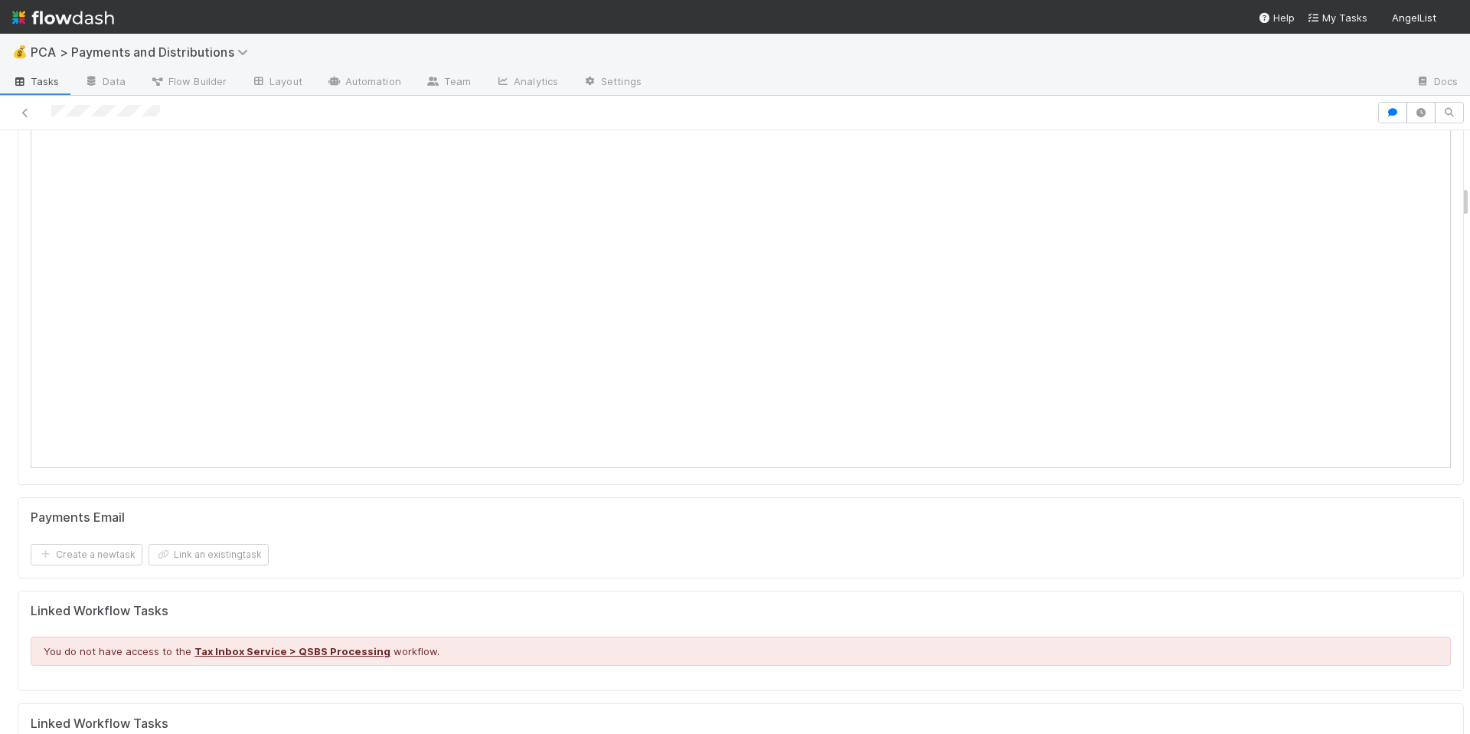
scroll to position [520, 0]
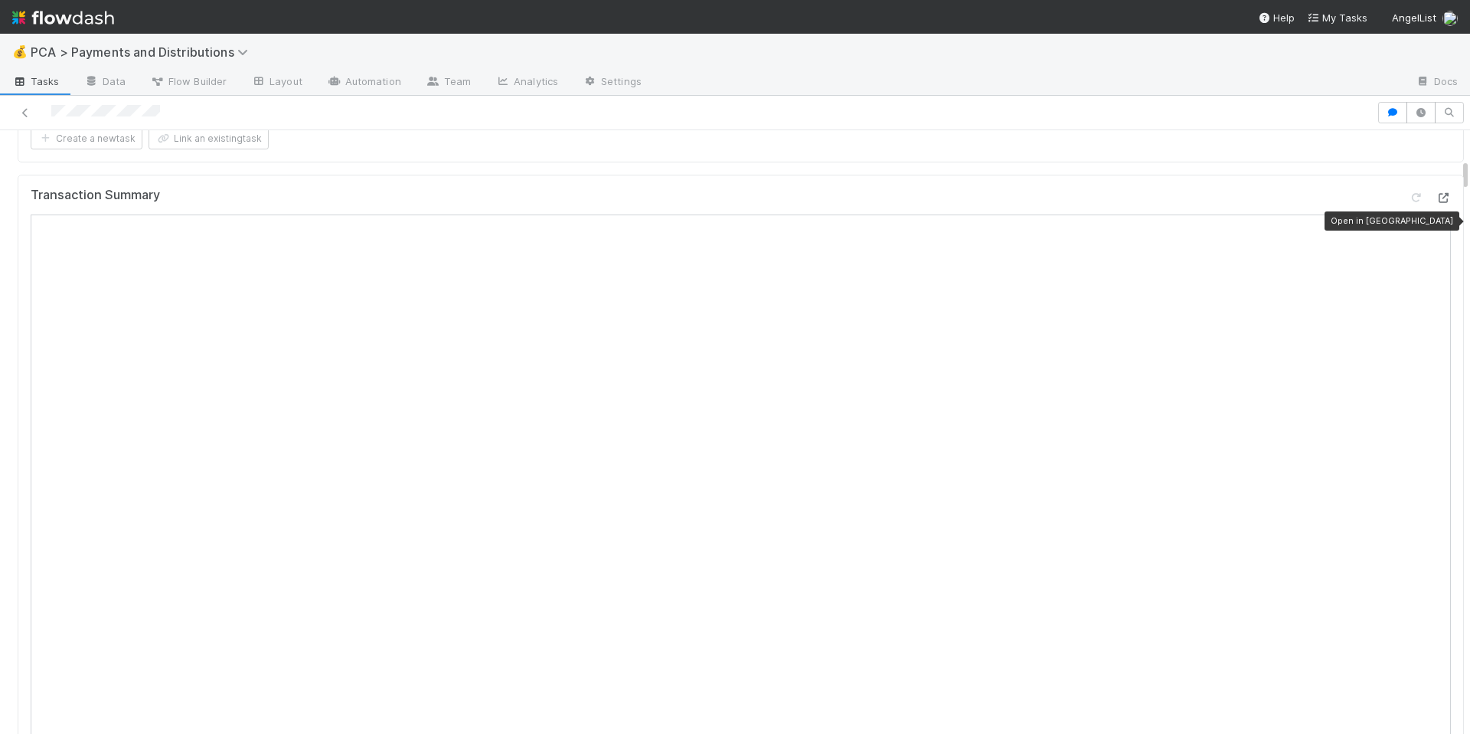
click at [1436, 203] on icon at bounding box center [1443, 198] width 15 height 10
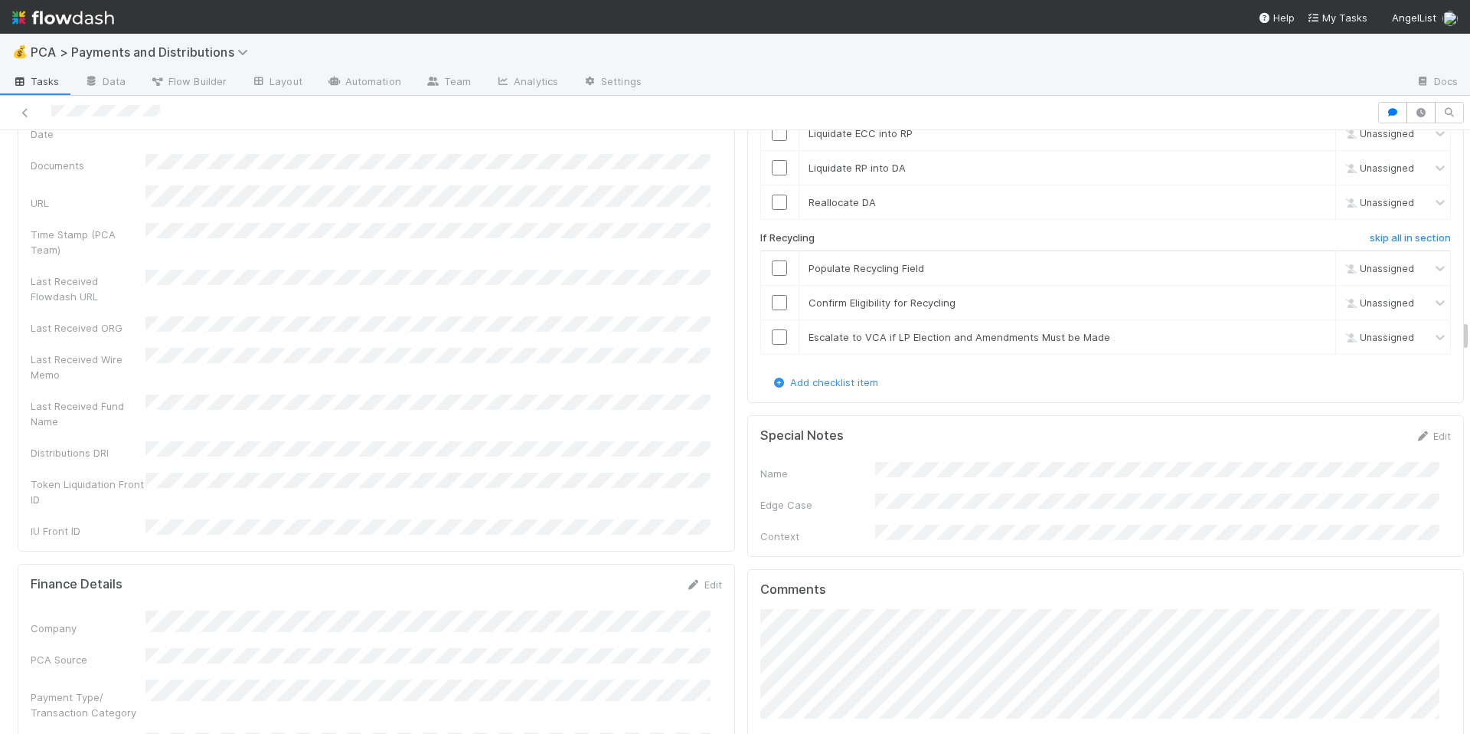
scroll to position [3618, 0]
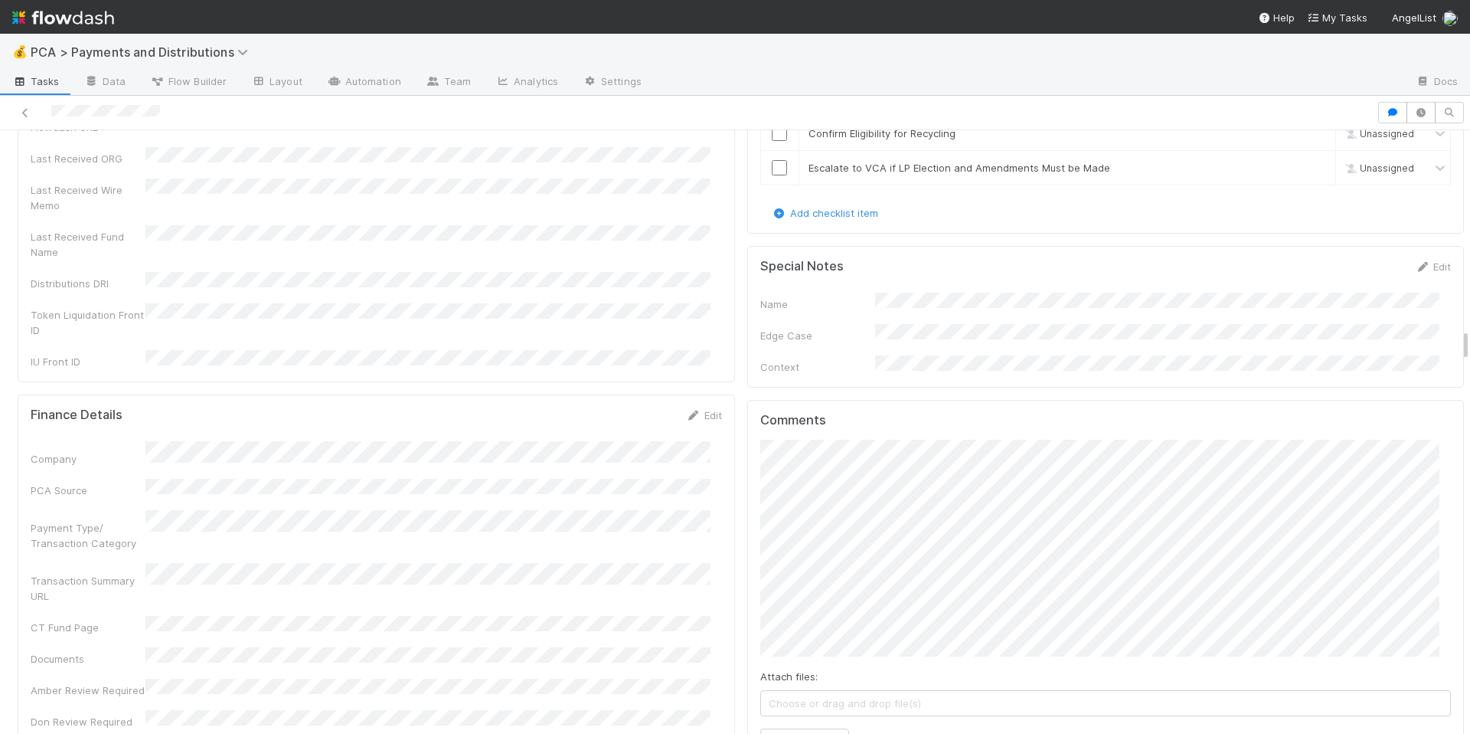
scroll to position [3652, 0]
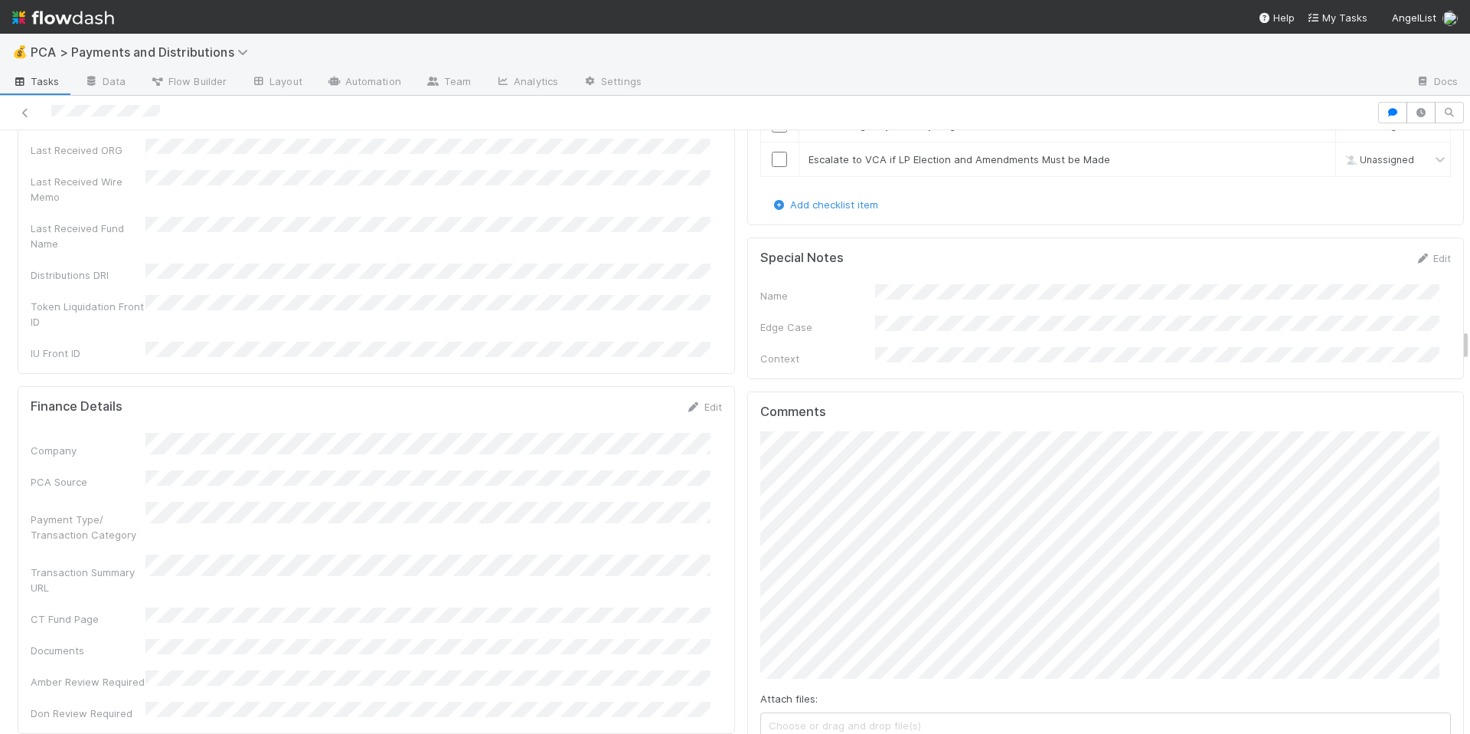
click at [747, 616] on div "Comments Attach files: Choose or drag and drop file(s) Add Comment Meg Castanar…" at bounding box center [1106, 662] width 718 height 542
click at [522, 396] on div "Finance Details Edit" at bounding box center [376, 403] width 691 height 15
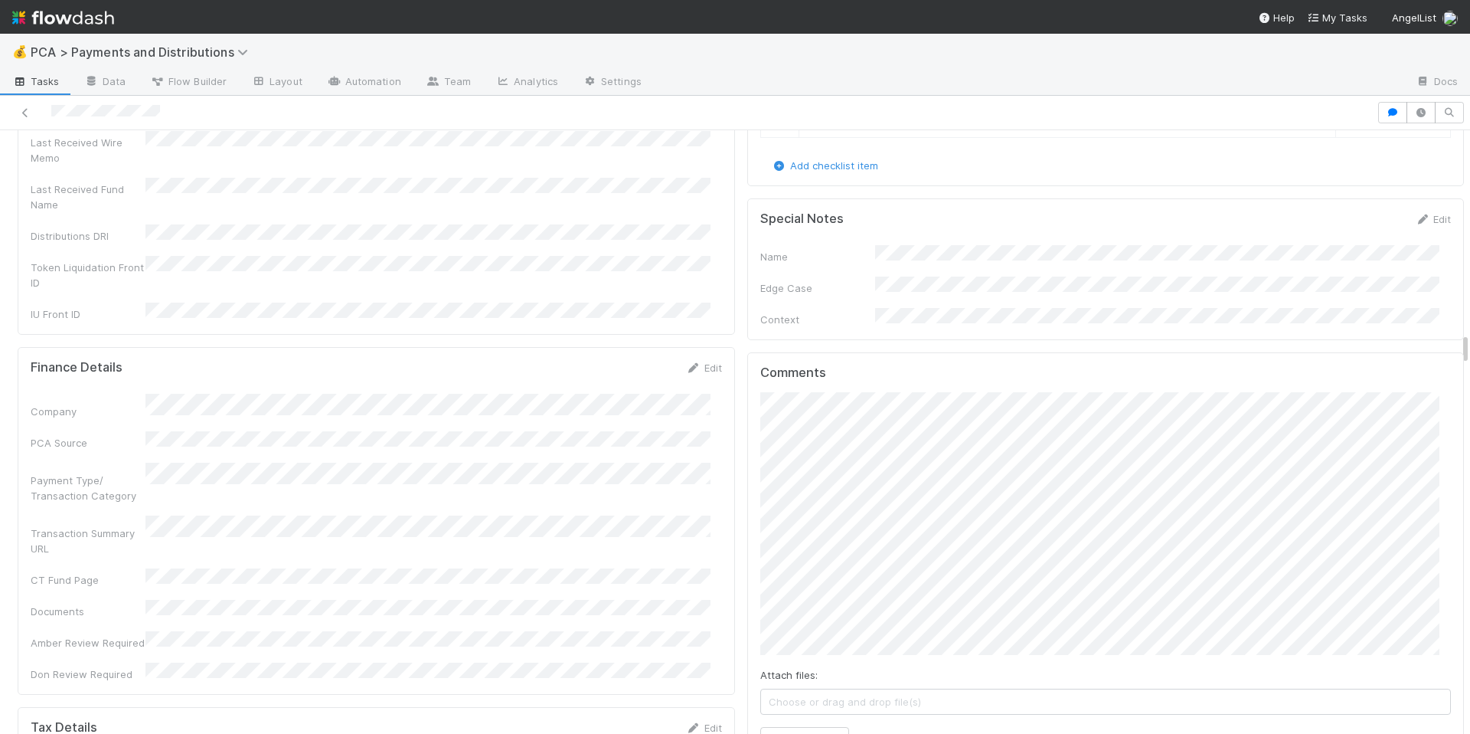
scroll to position [3774, 0]
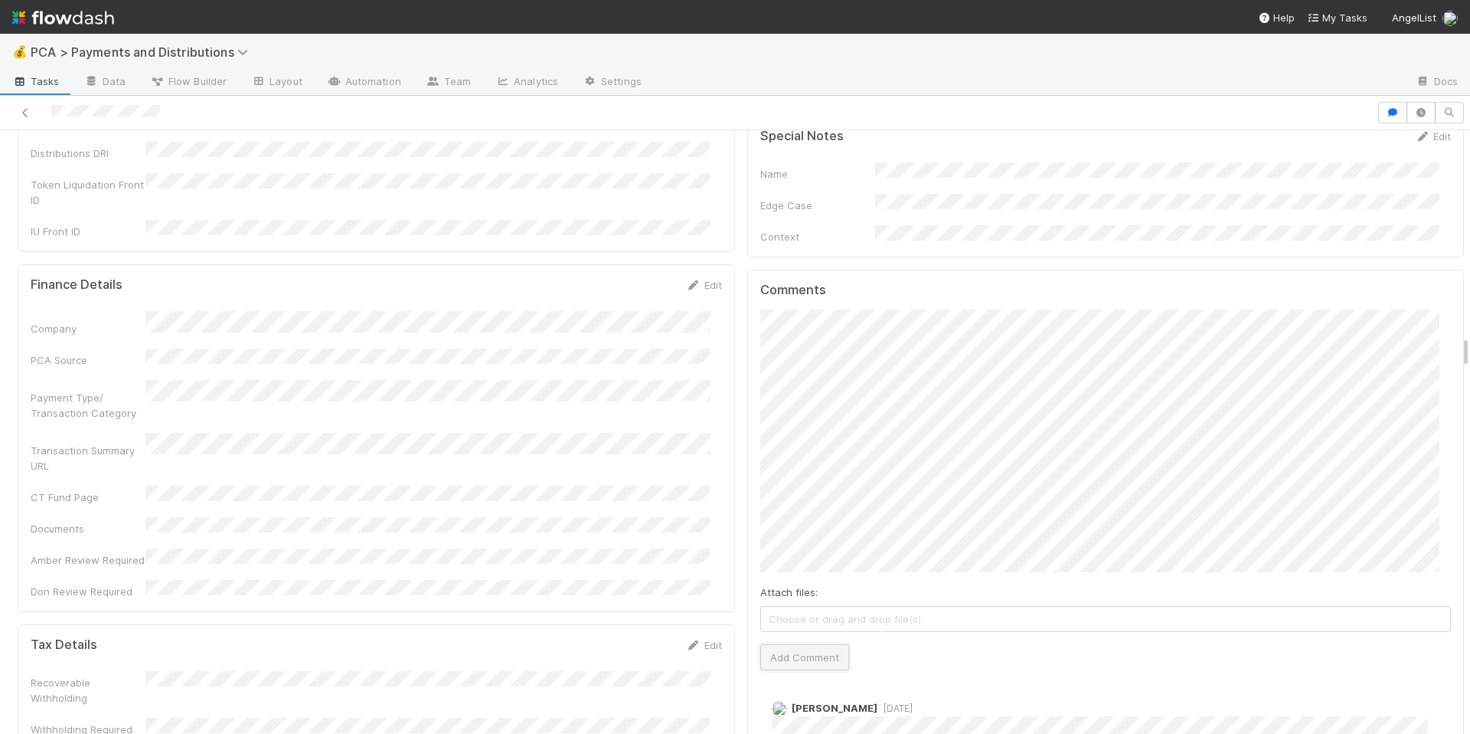
click at [779, 644] on button "Add Comment" at bounding box center [804, 657] width 89 height 26
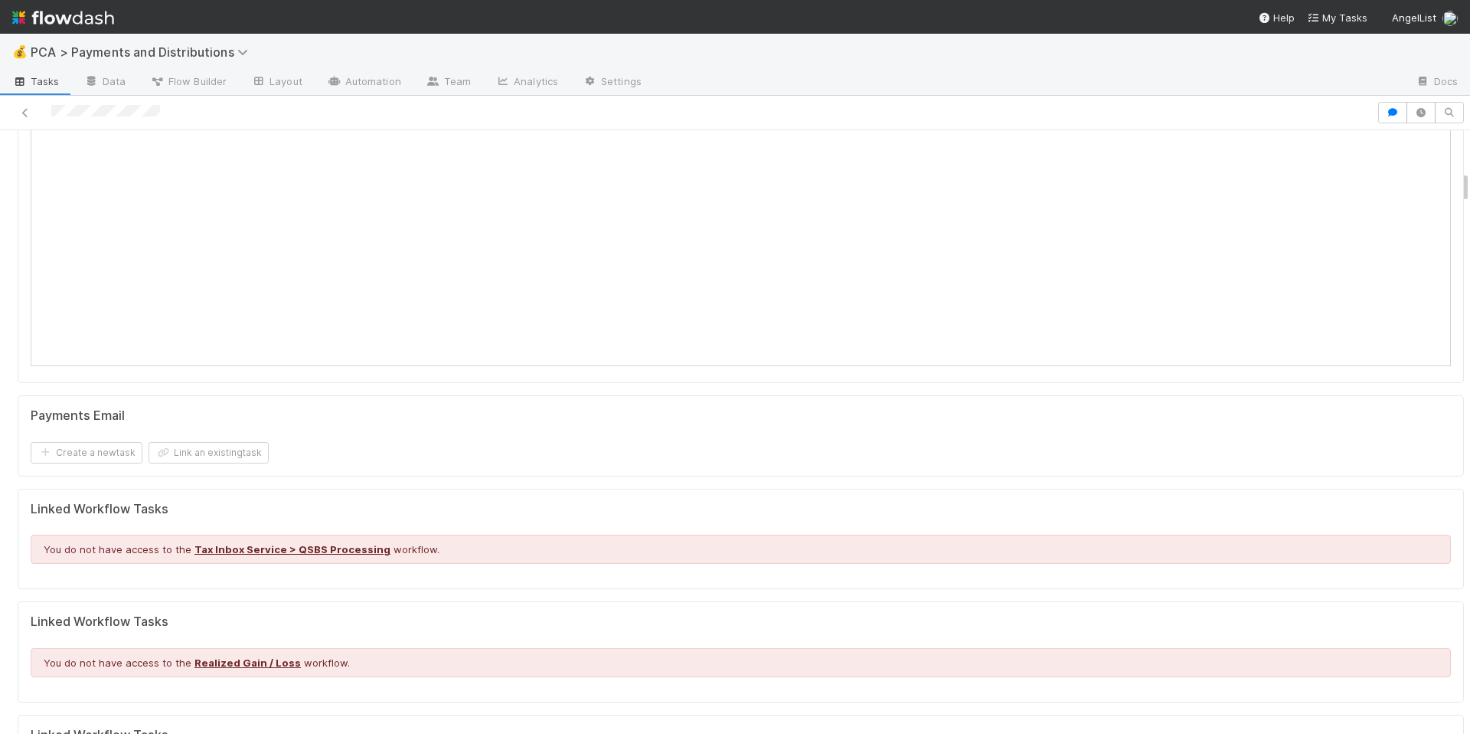
scroll to position [718, 0]
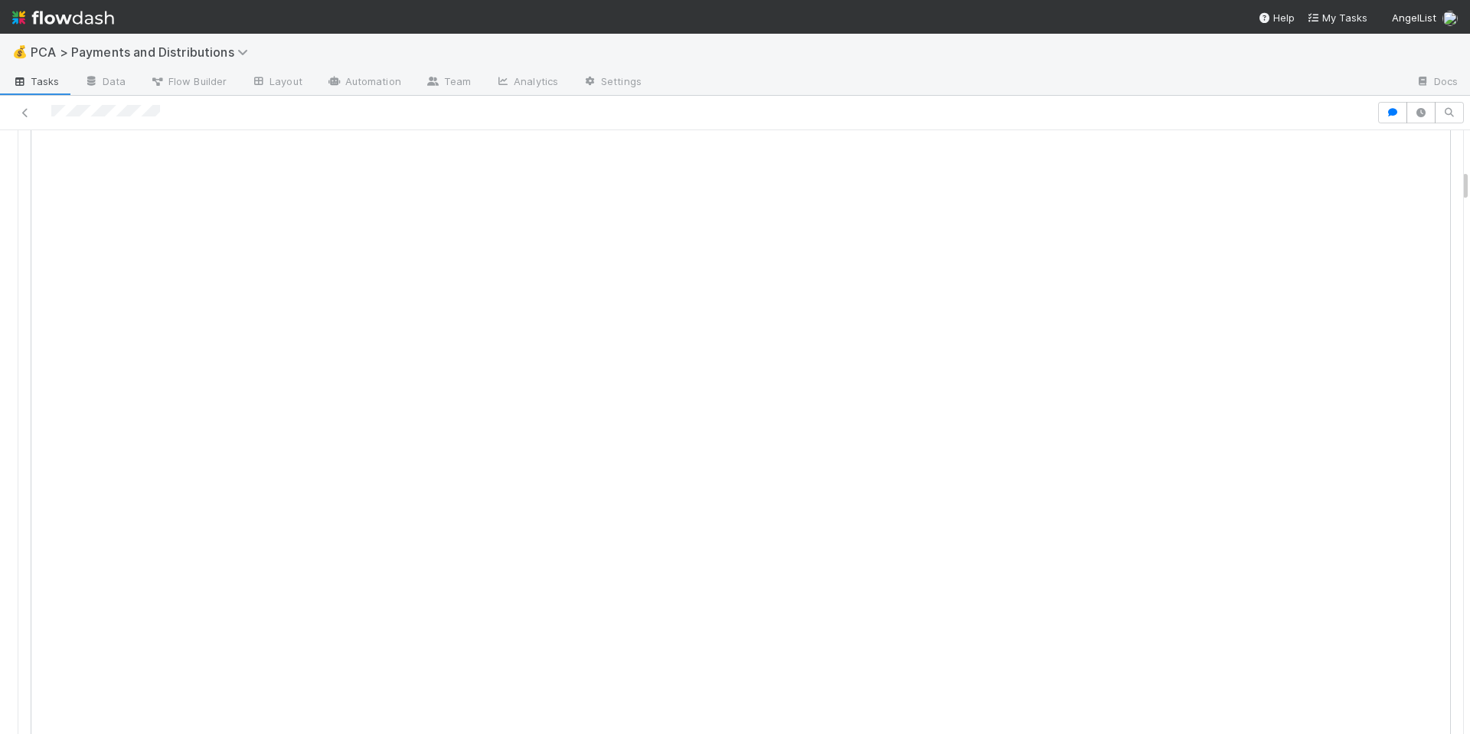
click at [191, 110] on div at bounding box center [688, 112] width 1365 height 21
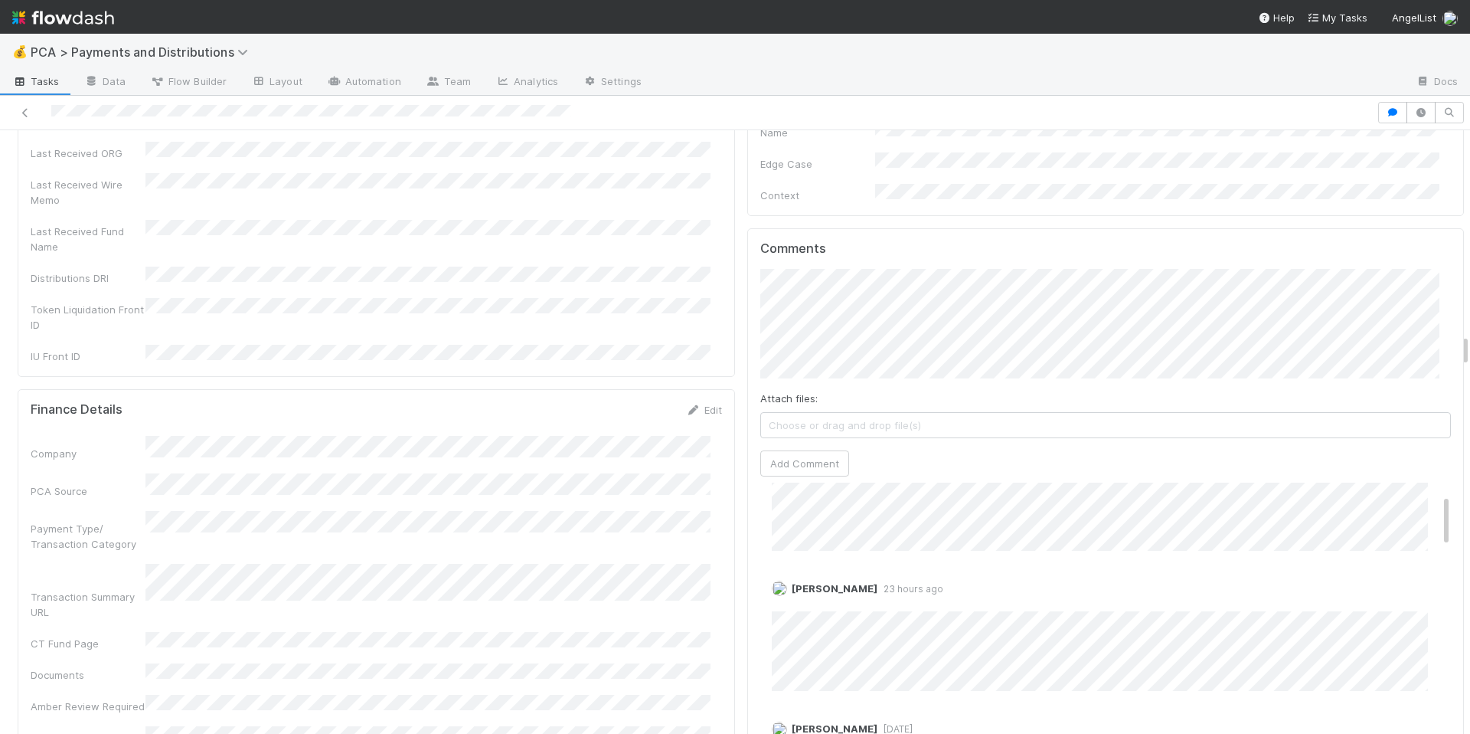
scroll to position [67, 0]
click at [1121, 567] on div "[PERSON_NAME] 23 hours ago Edit Delete" at bounding box center [1111, 628] width 703 height 122
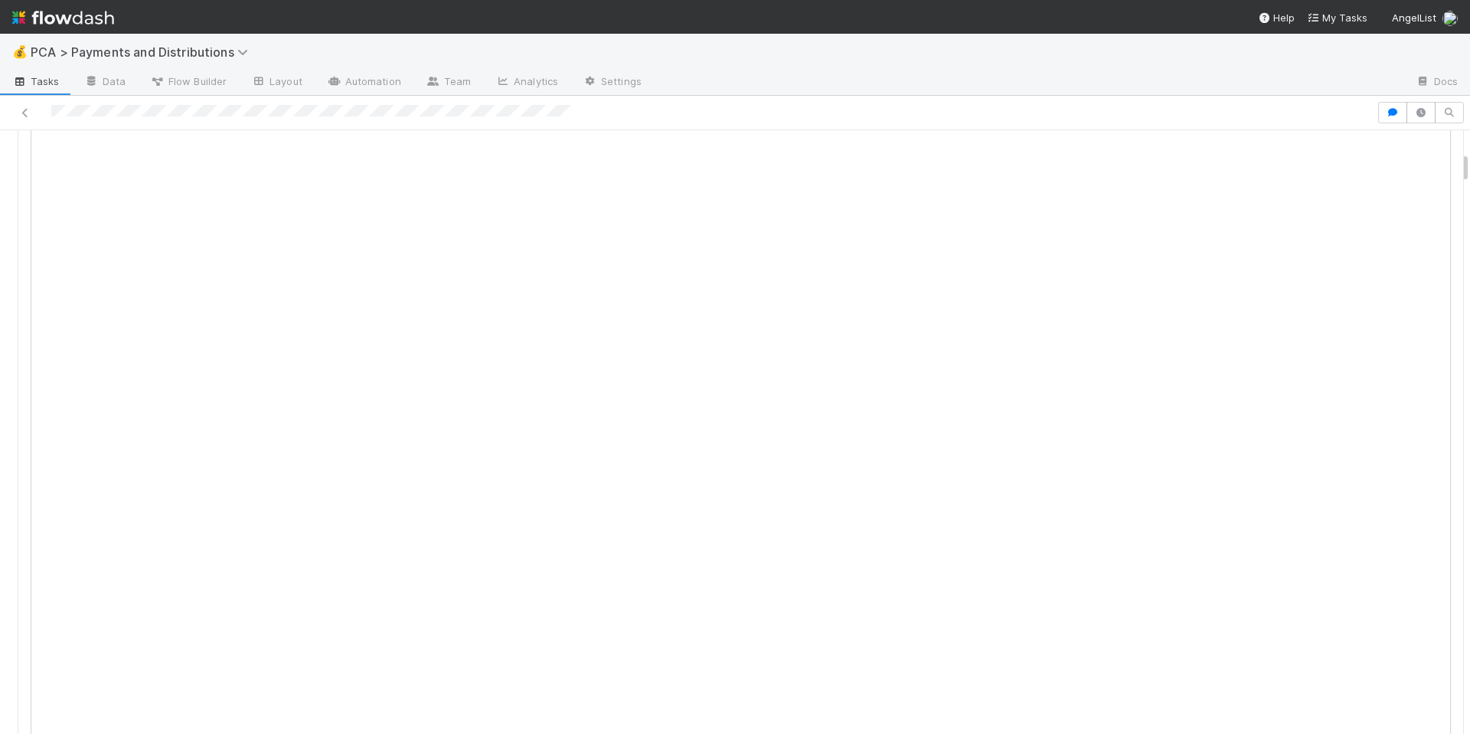
scroll to position [355, 0]
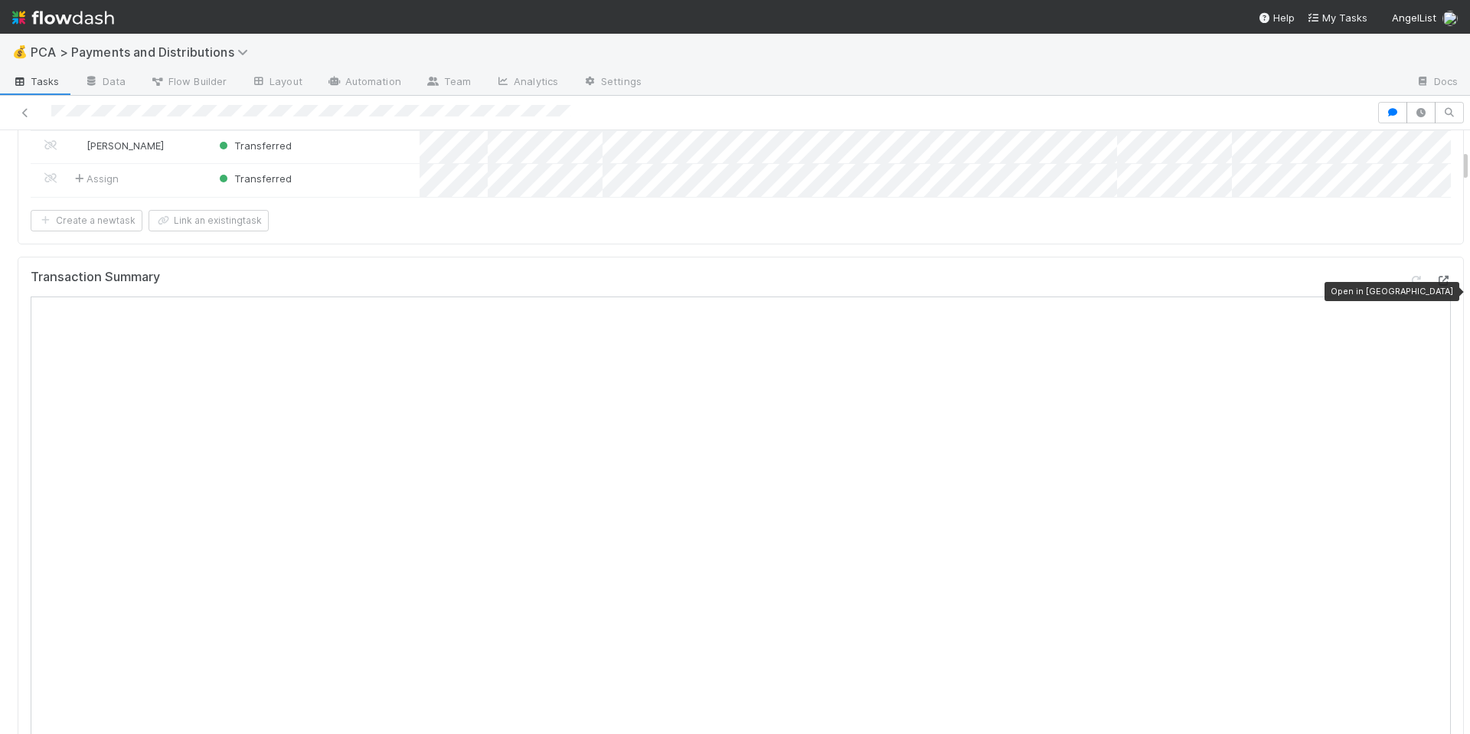
click at [1436, 286] on icon at bounding box center [1443, 281] width 15 height 10
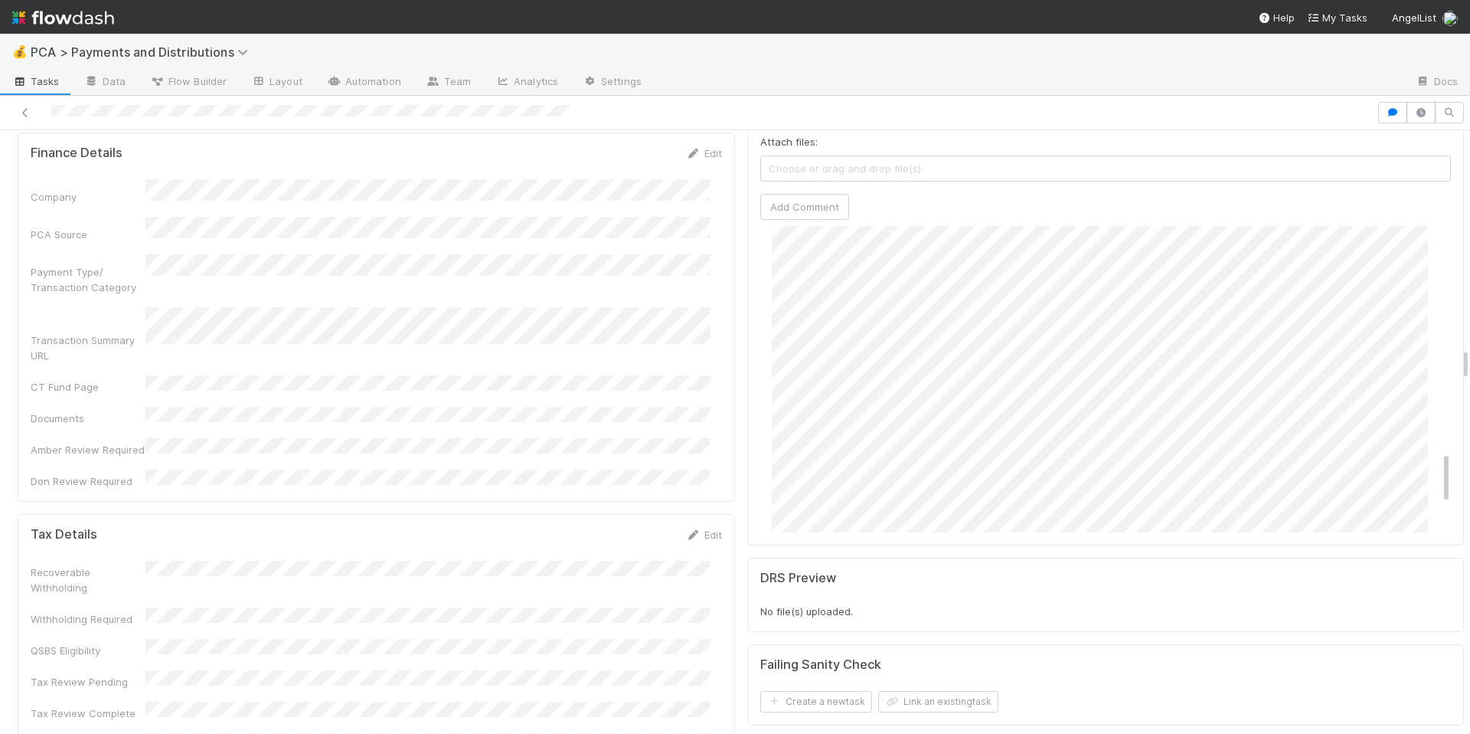
scroll to position [1312, 0]
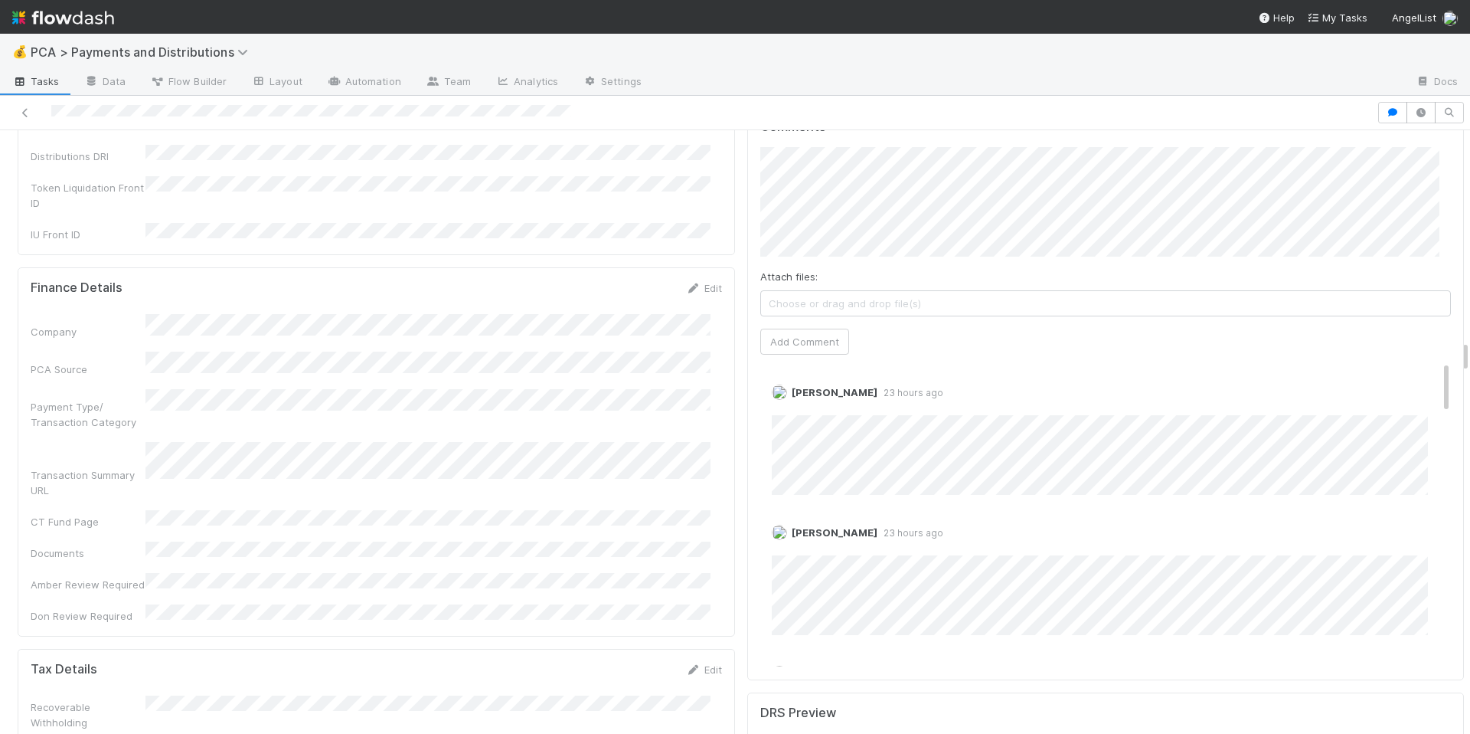
scroll to position [3832, 0]
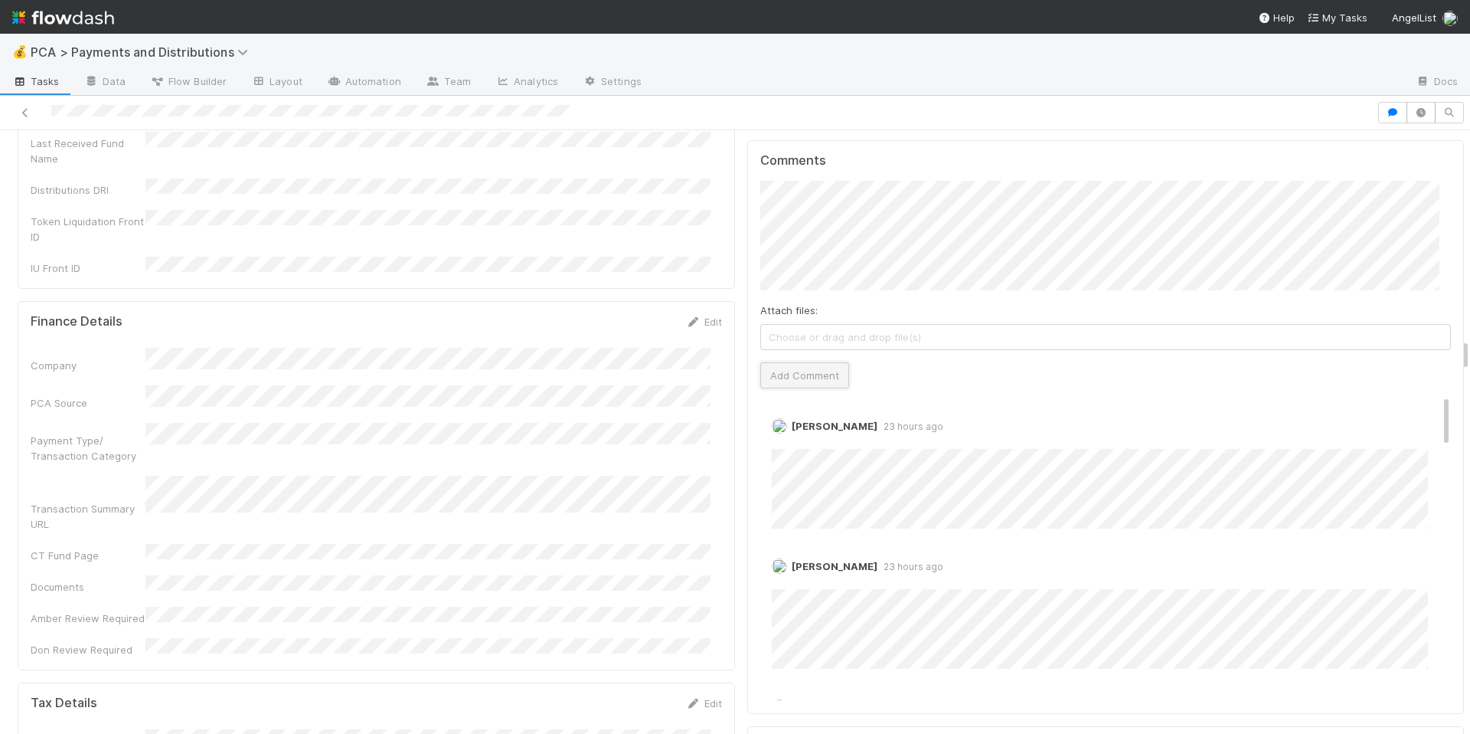
click at [804, 362] on button "Add Comment" at bounding box center [804, 375] width 89 height 26
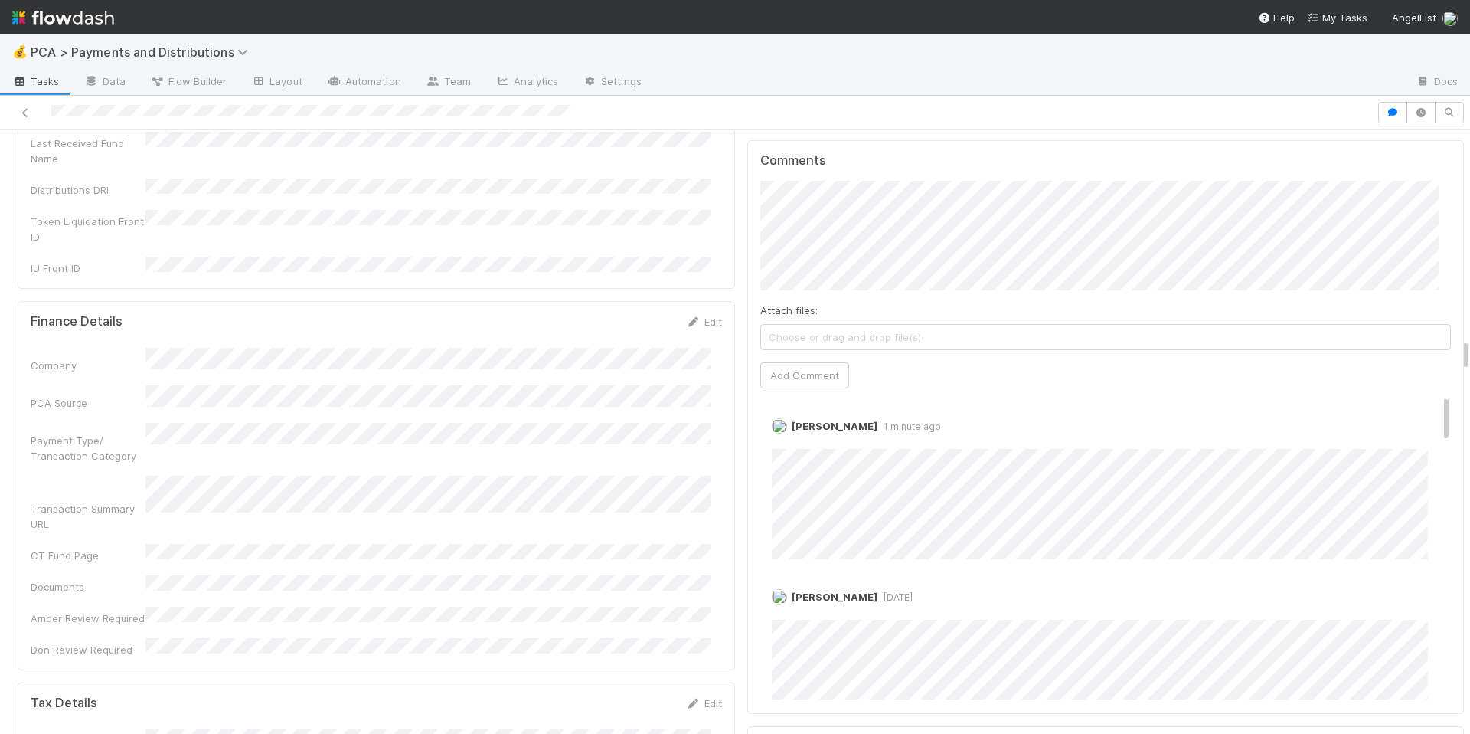
click at [641, 419] on div "Company PCA Source Payment Type/ Transaction Category Transaction Summary URL C…" at bounding box center [376, 502] width 691 height 309
click at [605, 394] on div "Company PCA Source Payment Type/ Transaction Category Transaction Summary URL C…" at bounding box center [376, 502] width 691 height 309
click at [604, 392] on div "Company PCA Source Payment Type/ Transaction Category Transaction Summary URL C…" at bounding box center [376, 502] width 691 height 309
